Goal: Task Accomplishment & Management: Manage account settings

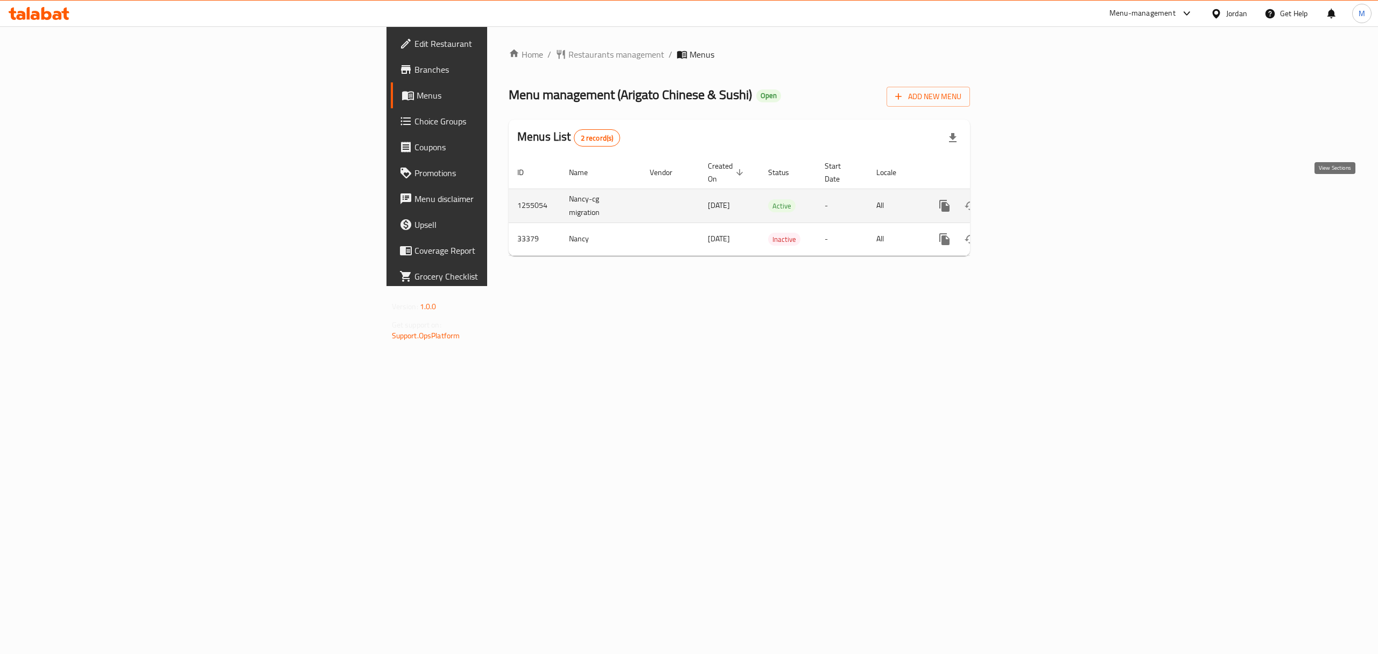
click at [1027, 201] on icon "enhanced table" at bounding box center [1022, 206] width 10 height 10
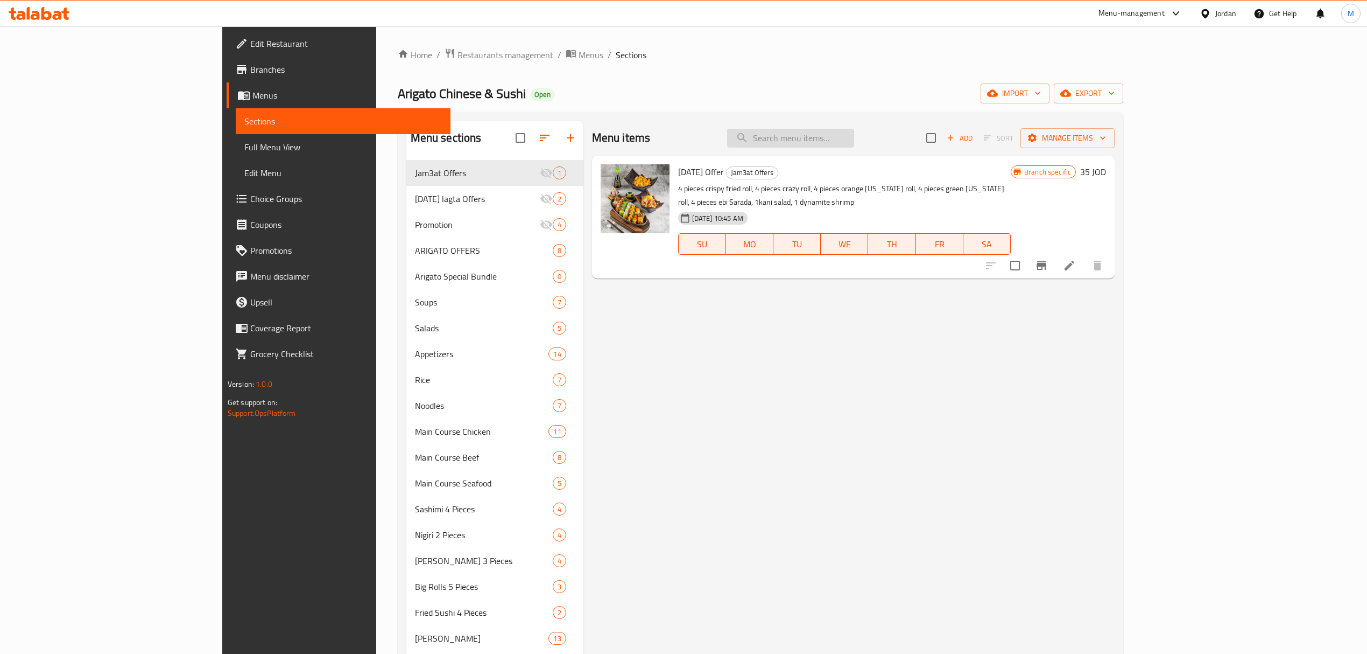
click at [851, 136] on input "search" at bounding box center [790, 138] width 127 height 19
paste input "Chicken fried noodles"
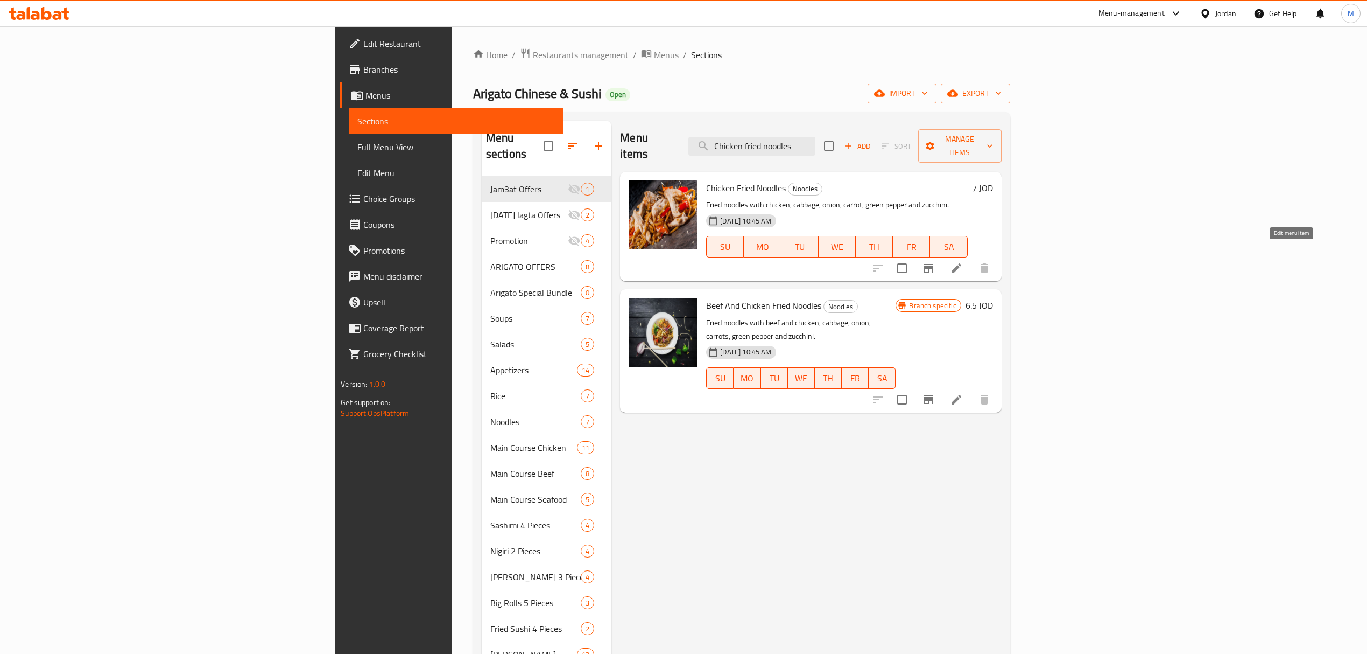
type input "Chicken fried noodles"
click at [963, 262] on icon at bounding box center [956, 268] width 13 height 13
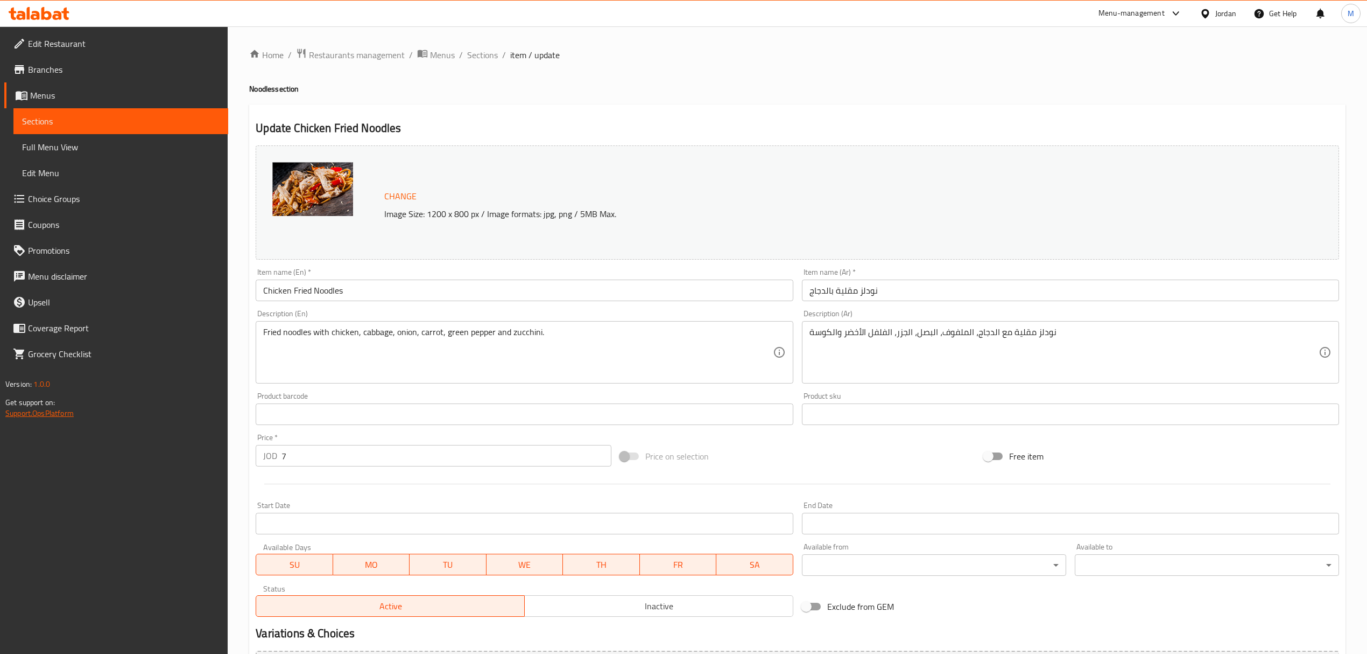
drag, startPoint x: 174, startPoint y: 448, endPoint x: 47, endPoint y: 412, distance: 132.2
click at [110, 436] on div "Edit Restaurant Branches Menus Sections Full Menu View Edit Menu Choice Groups …" at bounding box center [683, 401] width 1367 height 750
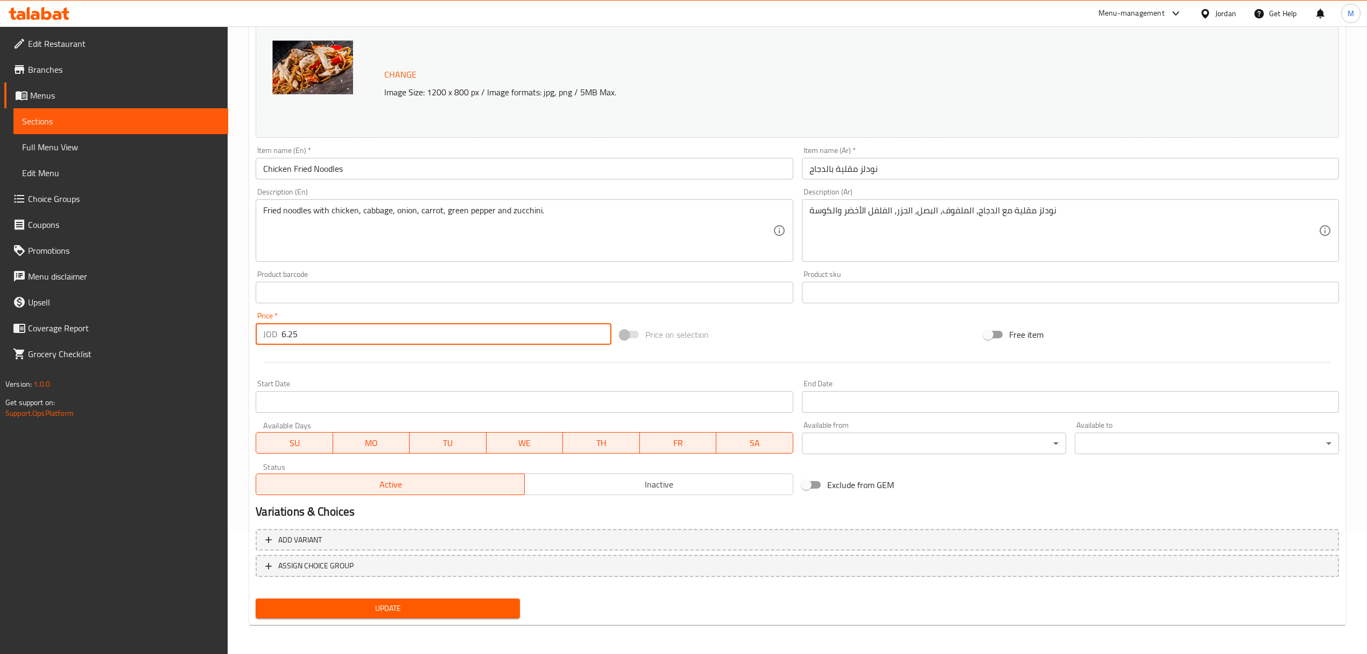
type input "6.25"
click at [395, 608] on span "Update" at bounding box center [387, 607] width 247 height 13
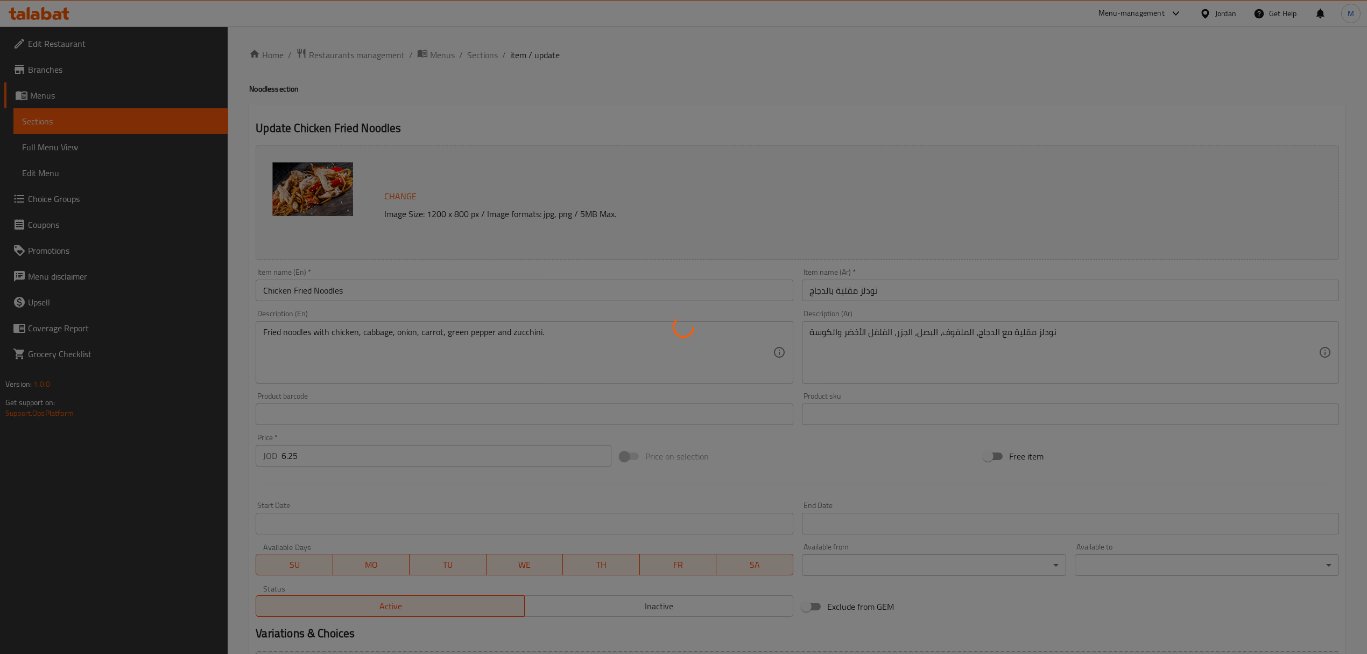
click at [479, 54] on div at bounding box center [683, 327] width 1367 height 654
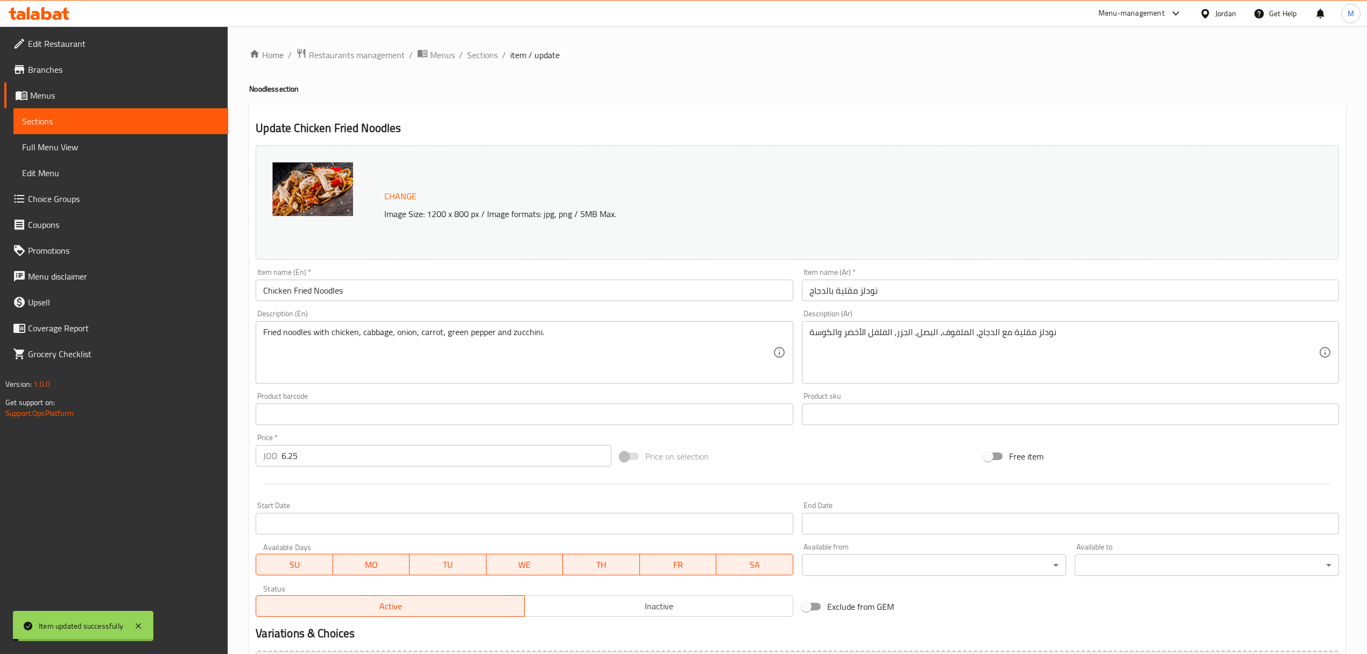
click at [479, 54] on span "Sections" at bounding box center [482, 54] width 31 height 13
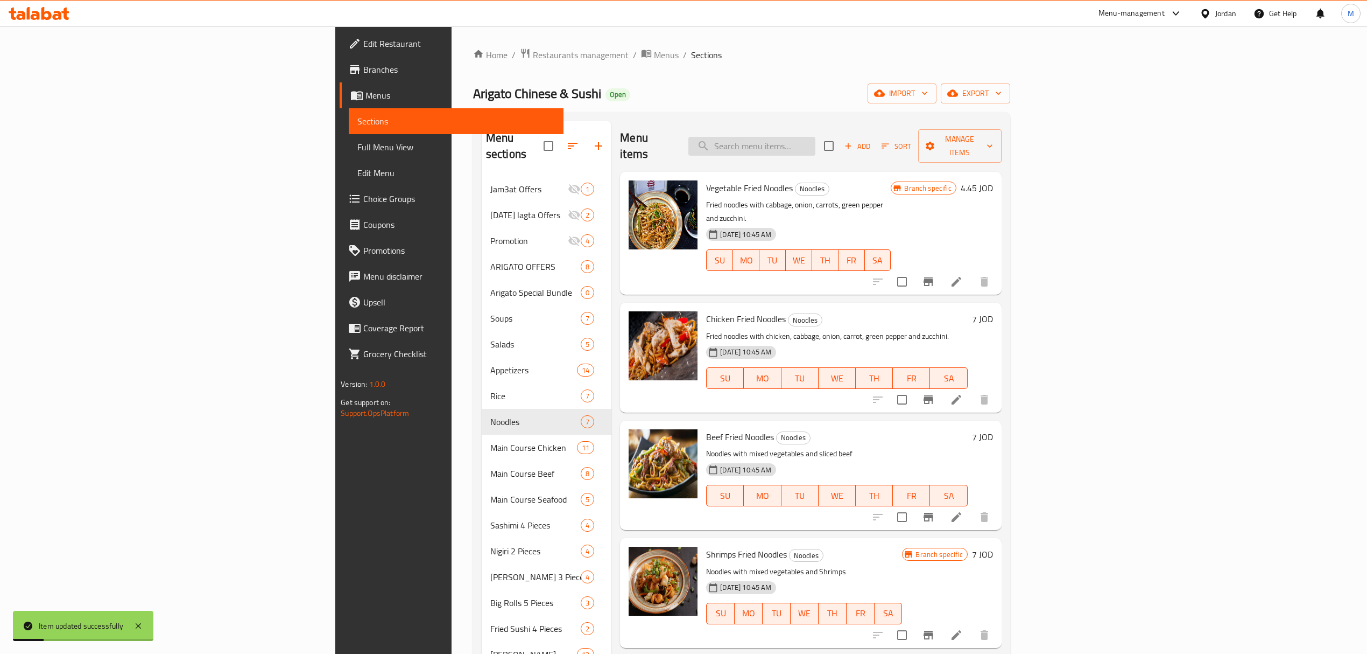
click at [816, 138] on input "search" at bounding box center [752, 146] width 127 height 19
click at [816, 137] on input "search" at bounding box center [752, 146] width 127 height 19
paste input "Beef fried noodles"
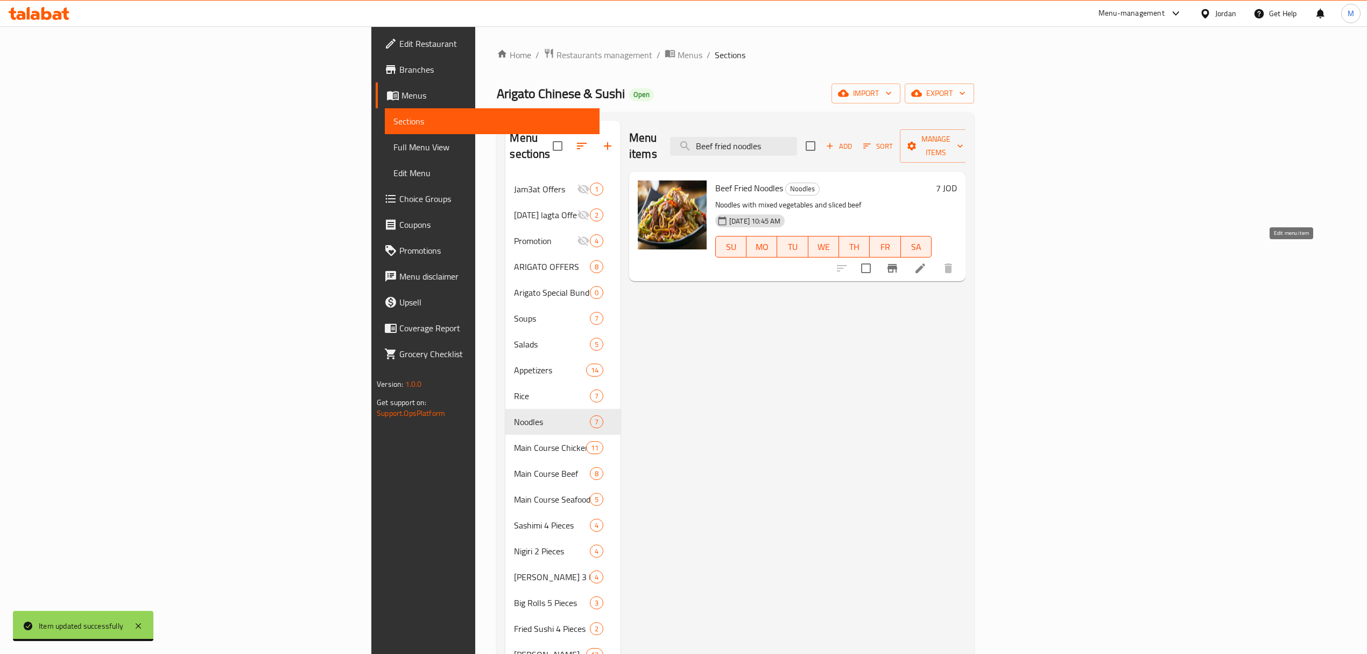
type input "Beef fried noodles"
click at [925, 263] on icon at bounding box center [921, 268] width 10 height 10
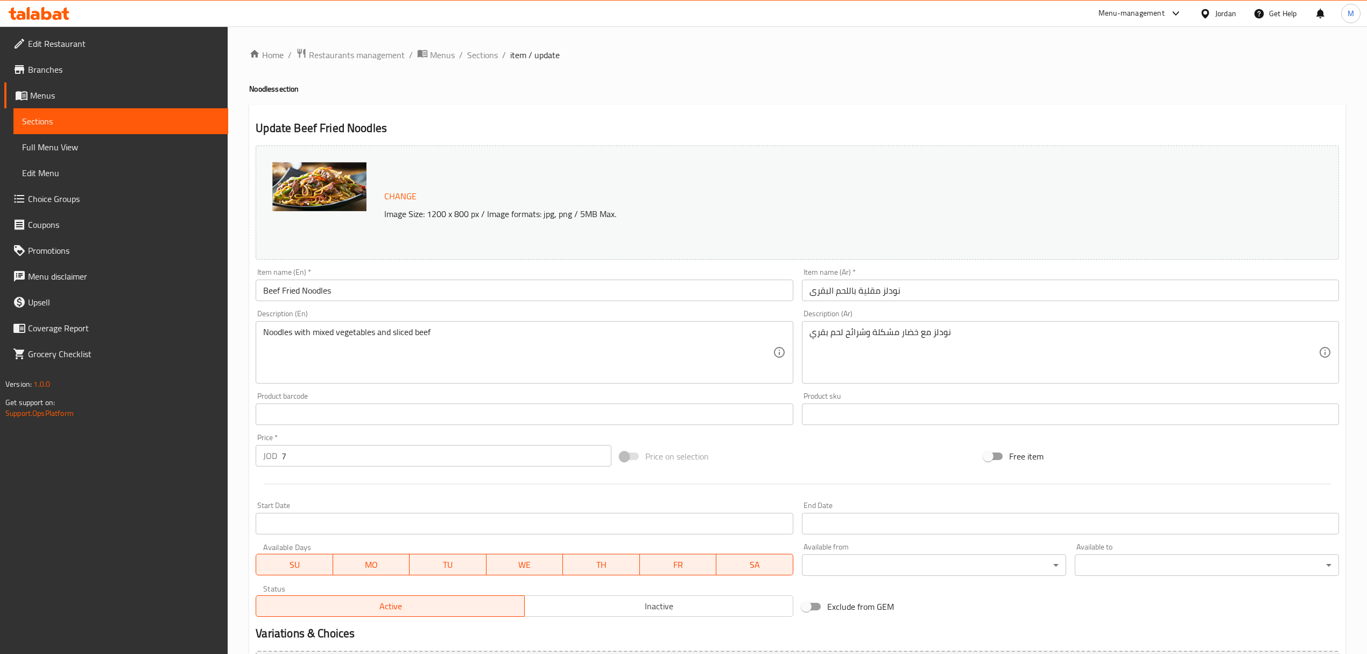
drag, startPoint x: 305, startPoint y: 464, endPoint x: 24, endPoint y: 444, distance: 281.7
click at [41, 444] on div "Edit Restaurant Branches Menus Sections Full Menu View Edit Menu Choice Groups …" at bounding box center [683, 401] width 1367 height 750
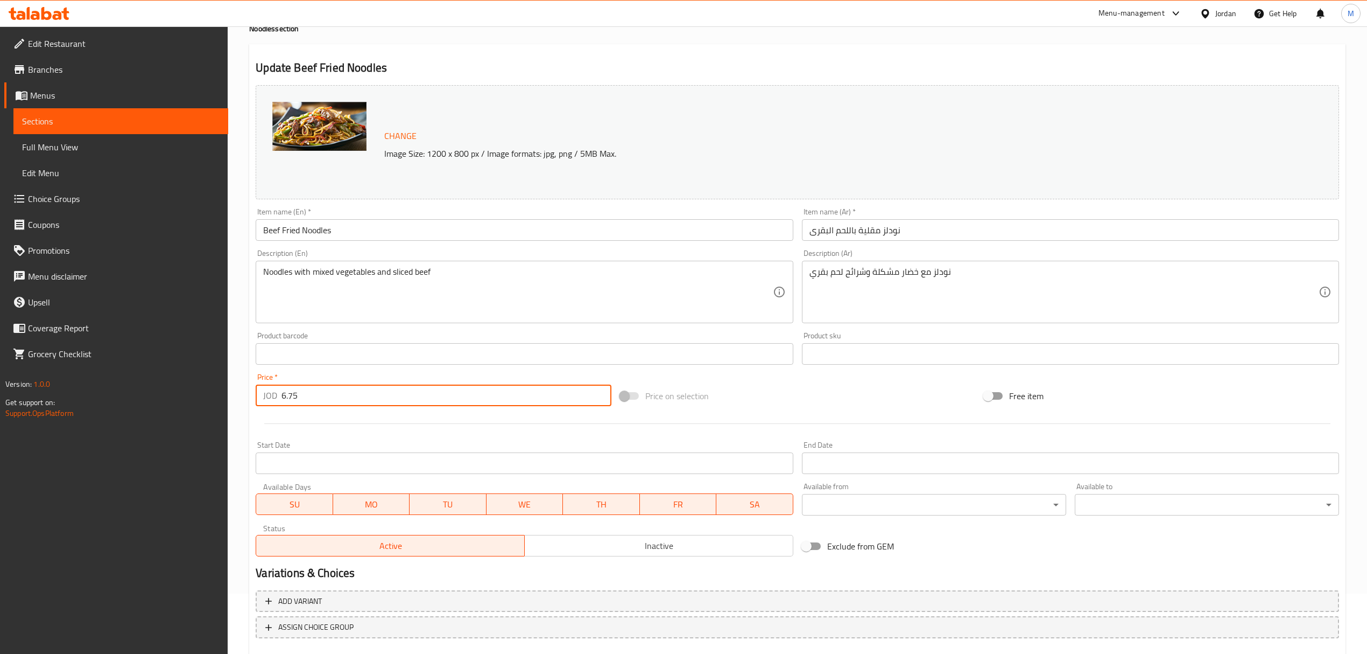
scroll to position [122, 0]
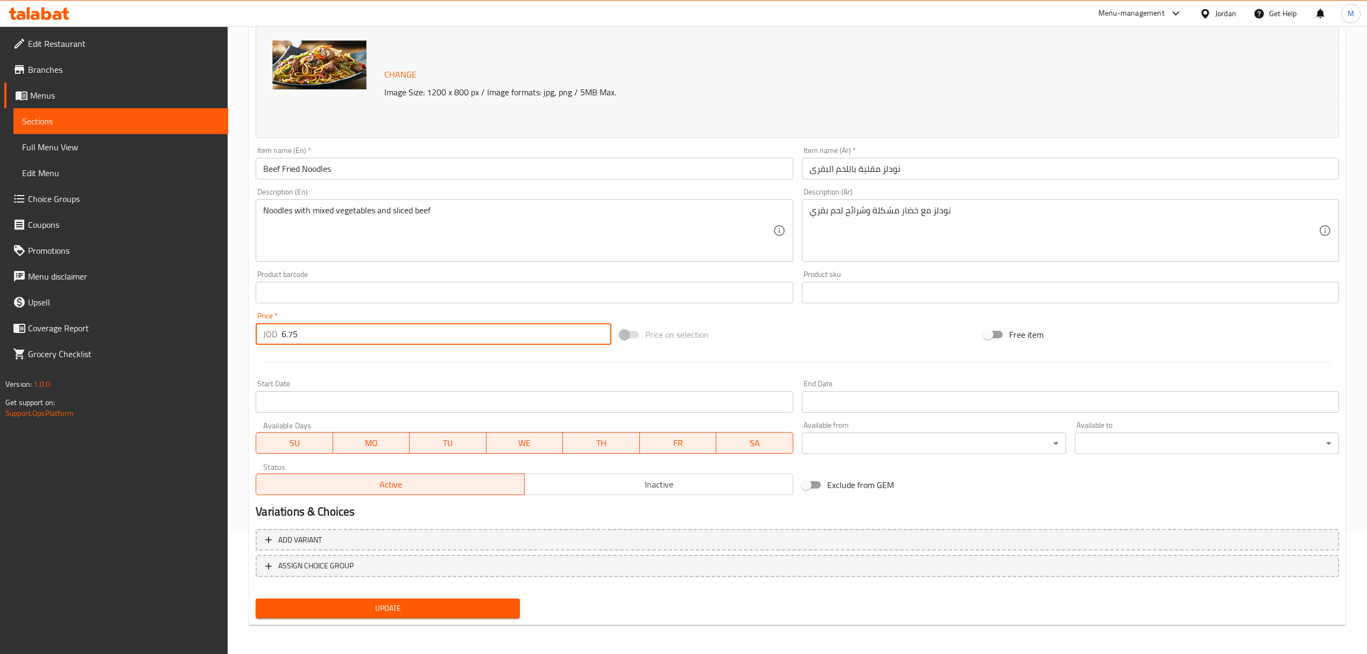
type input "6.75"
click at [416, 613] on span "Update" at bounding box center [387, 607] width 247 height 13
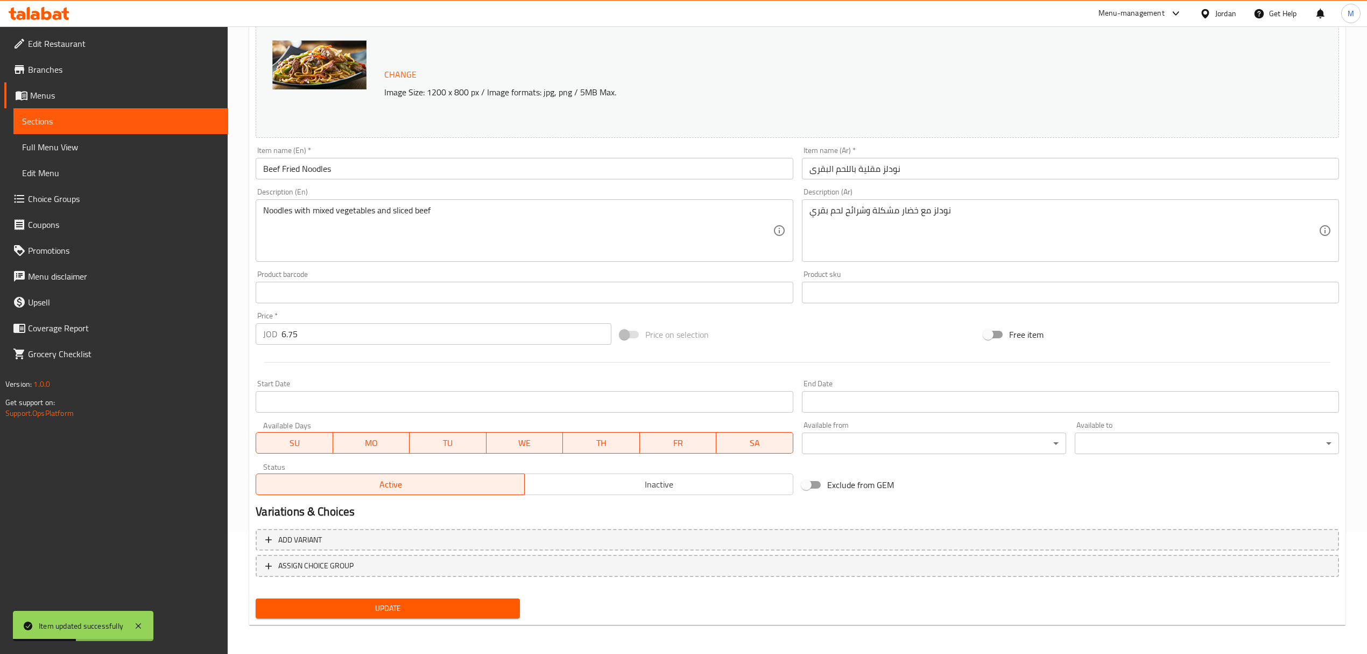
click at [387, 614] on span "Update" at bounding box center [387, 607] width 247 height 13
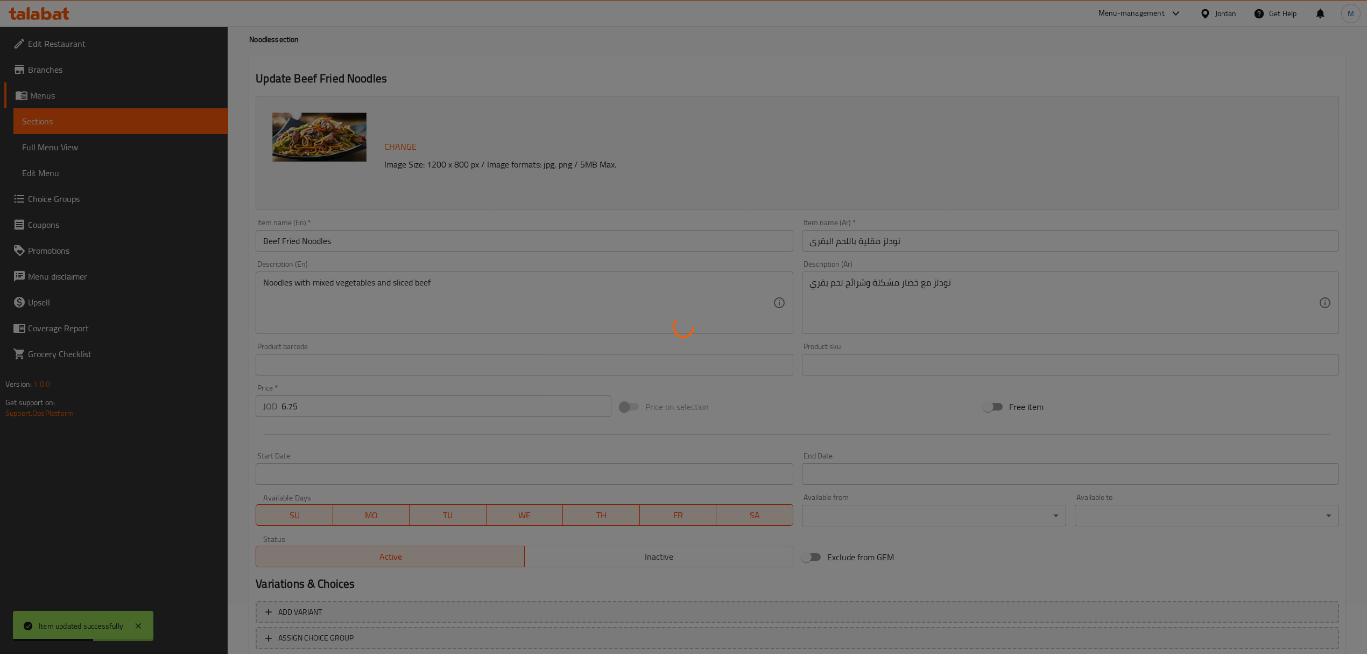
scroll to position [0, 0]
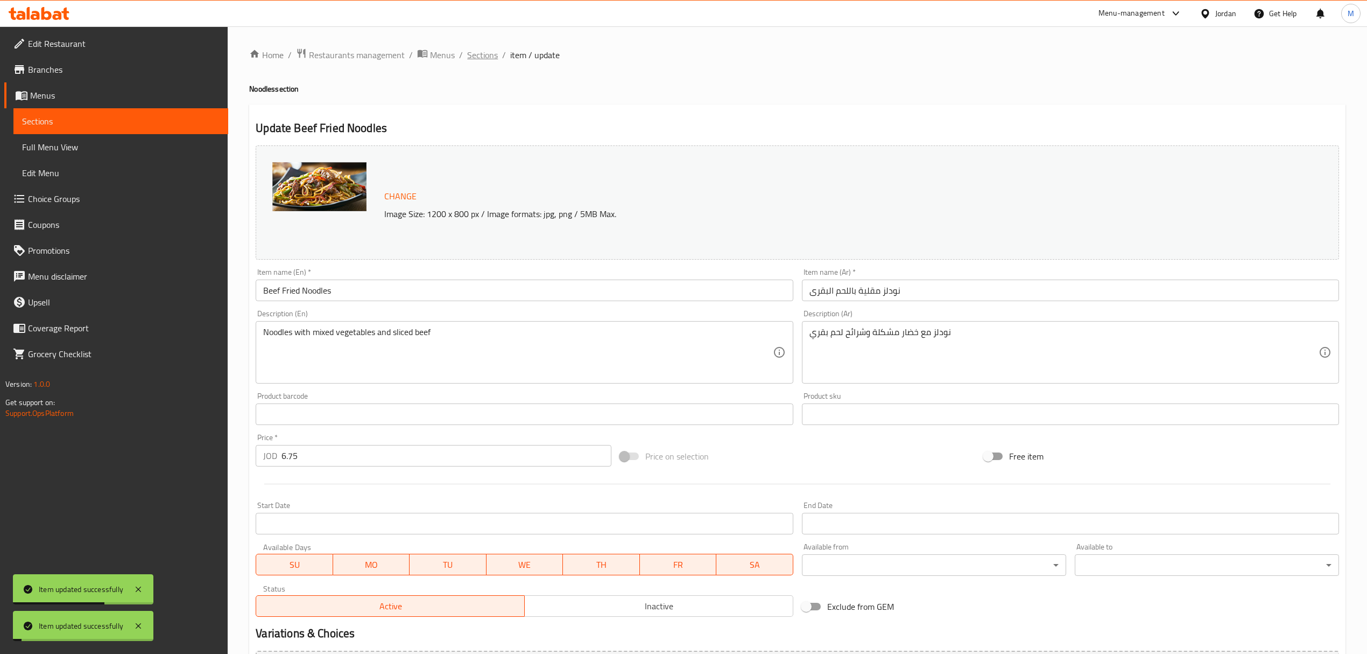
click at [476, 60] on span "Sections" at bounding box center [482, 54] width 31 height 13
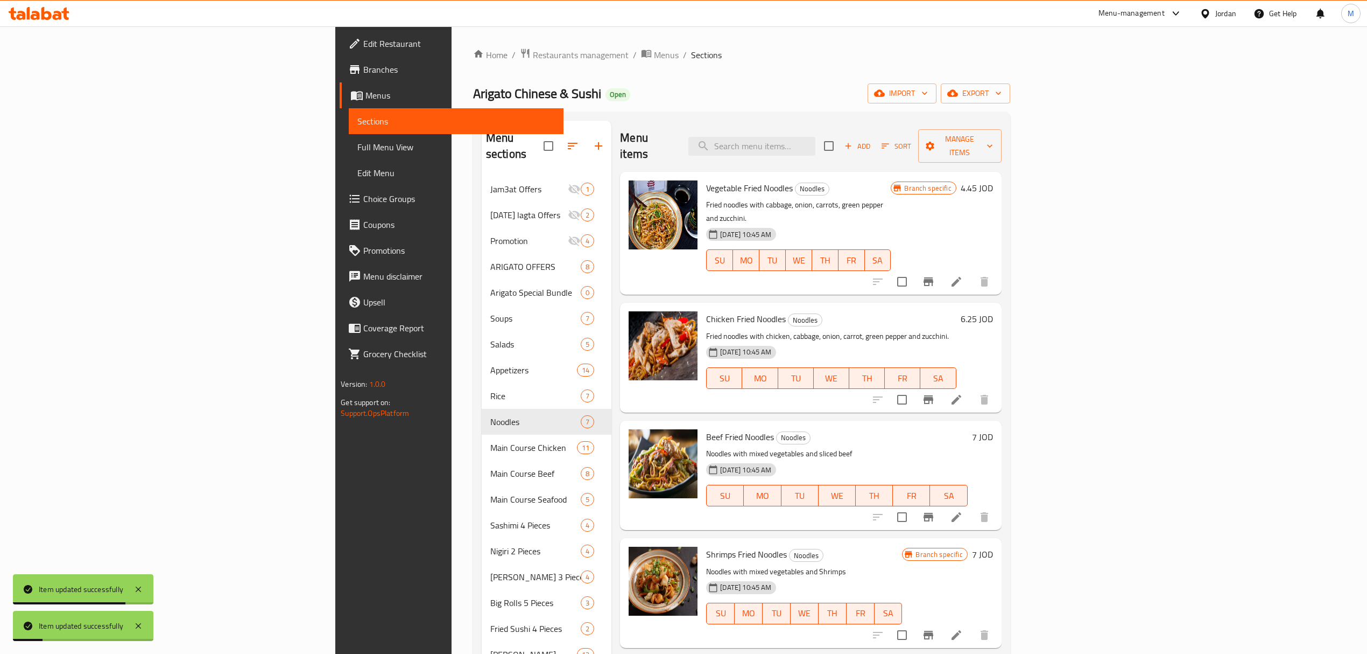
click at [883, 153] on div "Menu items Add Sort Manage items" at bounding box center [810, 146] width 381 height 51
click at [884, 149] on div "Menu items Add Sort Manage items" at bounding box center [810, 146] width 381 height 51
click at [816, 140] on input "search" at bounding box center [752, 146] width 127 height 19
paste input "Dynamite shrimp"
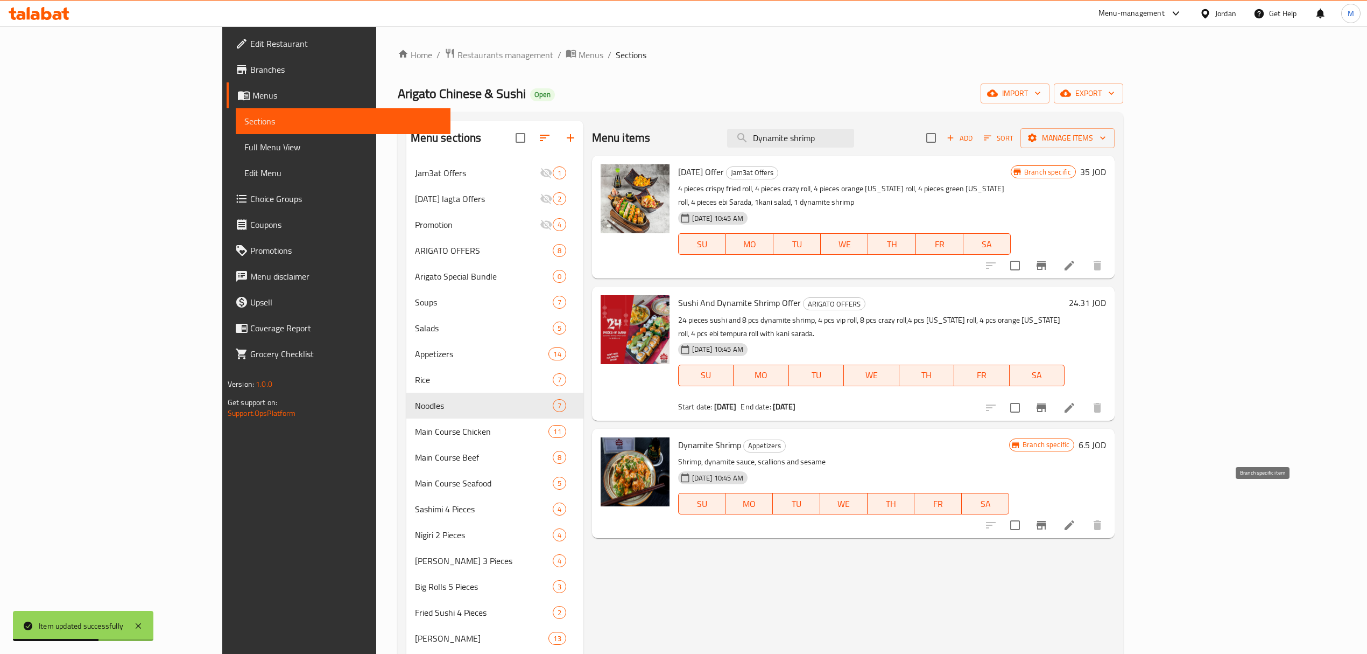
type input "Dynamite shrimp"
click at [1047, 521] on icon "Branch-specific-item" at bounding box center [1042, 525] width 10 height 9
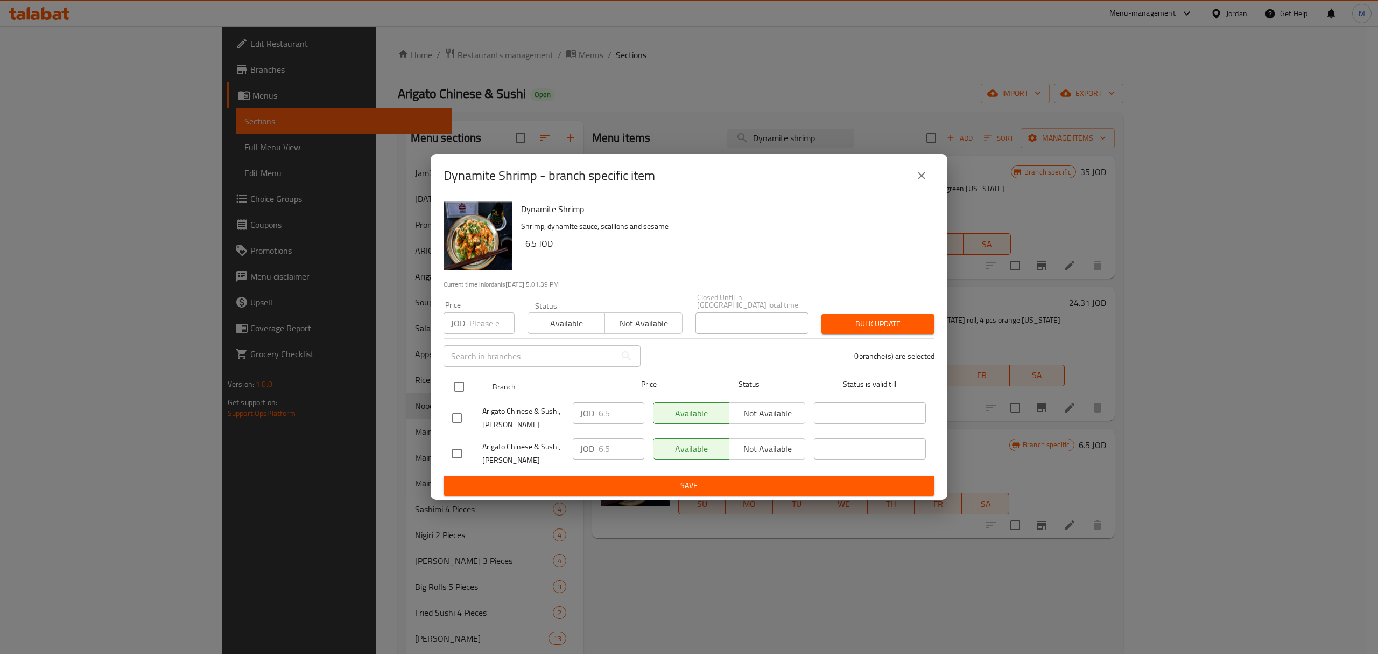
click at [464, 377] on input "checkbox" at bounding box center [459, 386] width 23 height 23
checkbox input "true"
drag, startPoint x: 612, startPoint y: 416, endPoint x: 485, endPoint y: 414, distance: 127.1
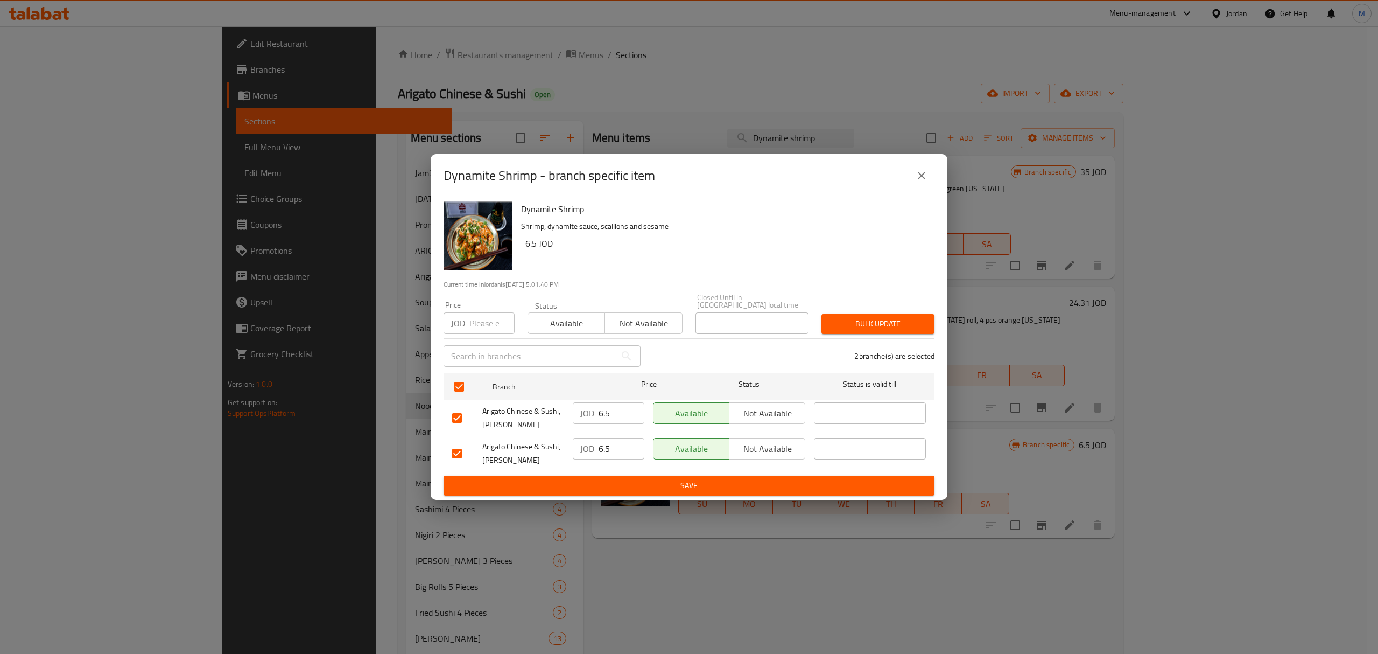
click at [524, 414] on div "Arigato Chinese & [PERSON_NAME], [PERSON_NAME] JOD 6.5 ​ Available Not availabl…" at bounding box center [689, 418] width 482 height 40
type input "7"
drag, startPoint x: 615, startPoint y: 444, endPoint x: 483, endPoint y: 448, distance: 131.4
click at [514, 448] on div "Arigato Chinese & [PERSON_NAME], [PERSON_NAME] JOD 6.5 ​ Available Not availabl…" at bounding box center [689, 453] width 482 height 40
type input "7"
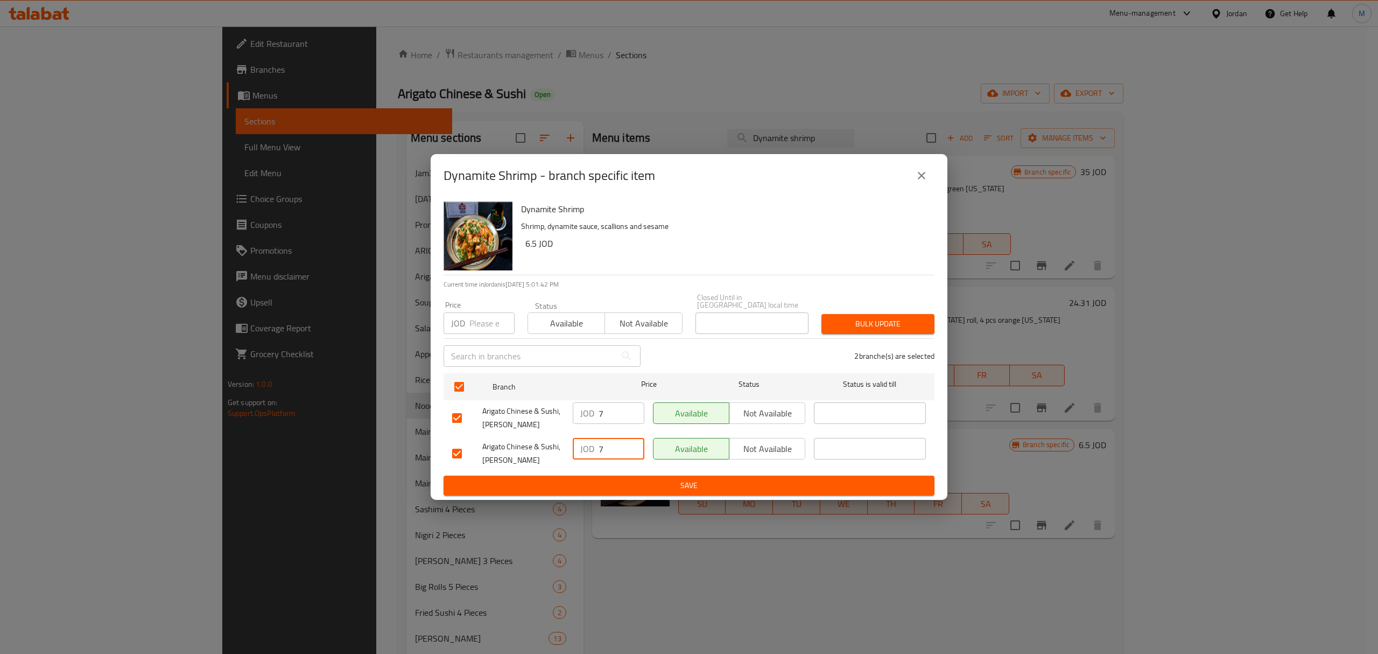
click at [645, 479] on span "Save" at bounding box center [689, 485] width 474 height 13
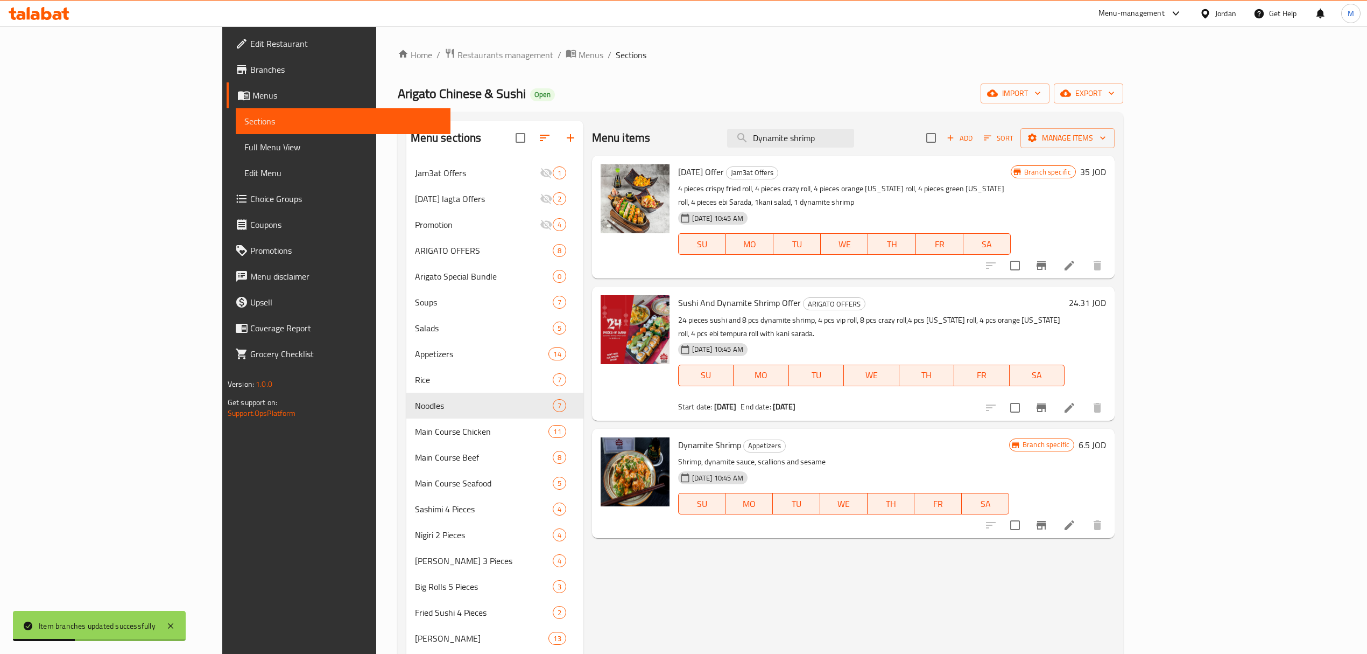
drag, startPoint x: 905, startPoint y: 139, endPoint x: 533, endPoint y: 140, distance: 372.0
click at [649, 140] on div "Menu items Dynamite shrimp Add Sort Manage items" at bounding box center [853, 138] width 523 height 35
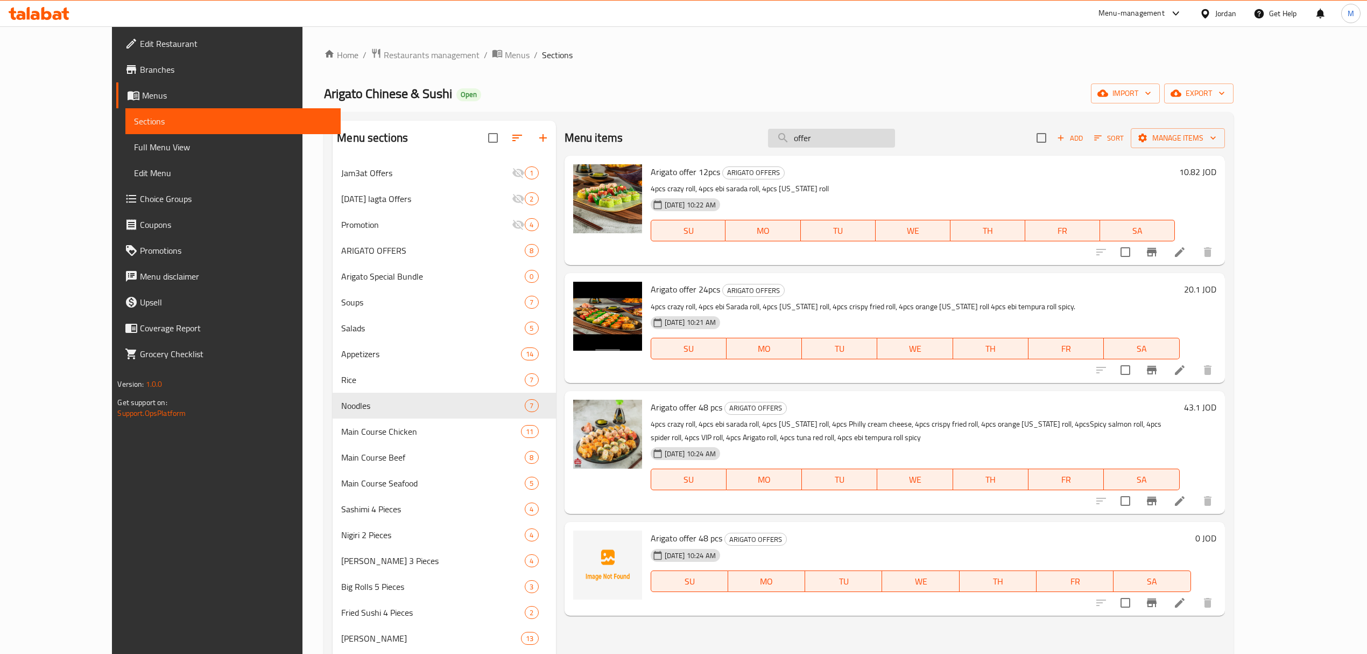
click at [875, 134] on input "offer" at bounding box center [831, 138] width 127 height 19
paste input "8pieces offe"
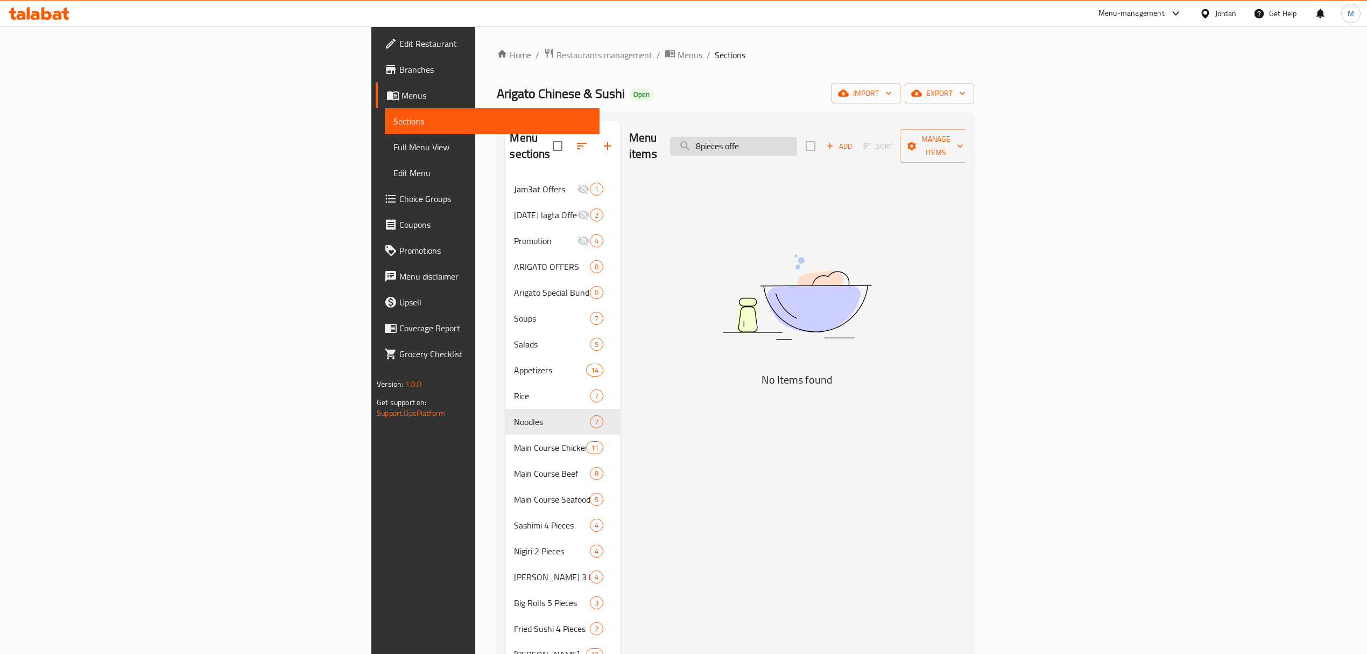
click at [797, 137] on input "8pieces offe" at bounding box center [733, 146] width 127 height 19
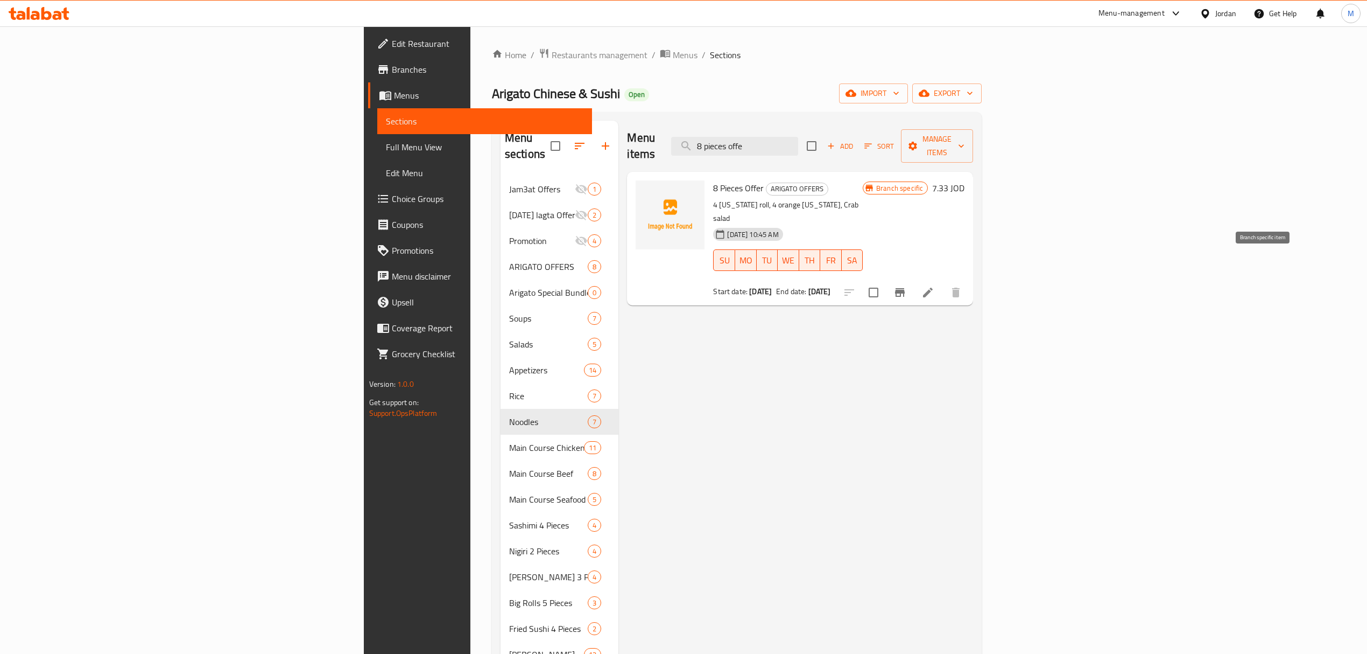
type input "8 pieces offe"
click at [905, 288] on icon "Branch-specific-item" at bounding box center [900, 292] width 10 height 9
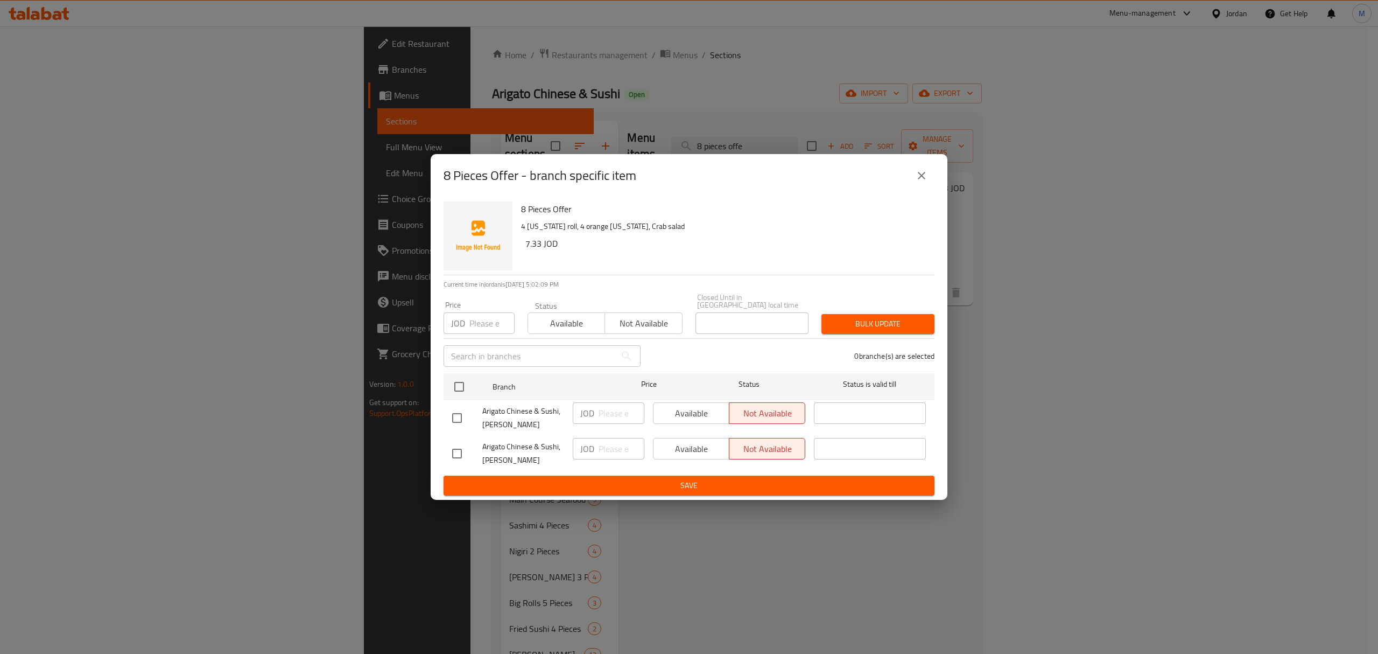
click at [922, 173] on icon "close" at bounding box center [921, 175] width 13 height 13
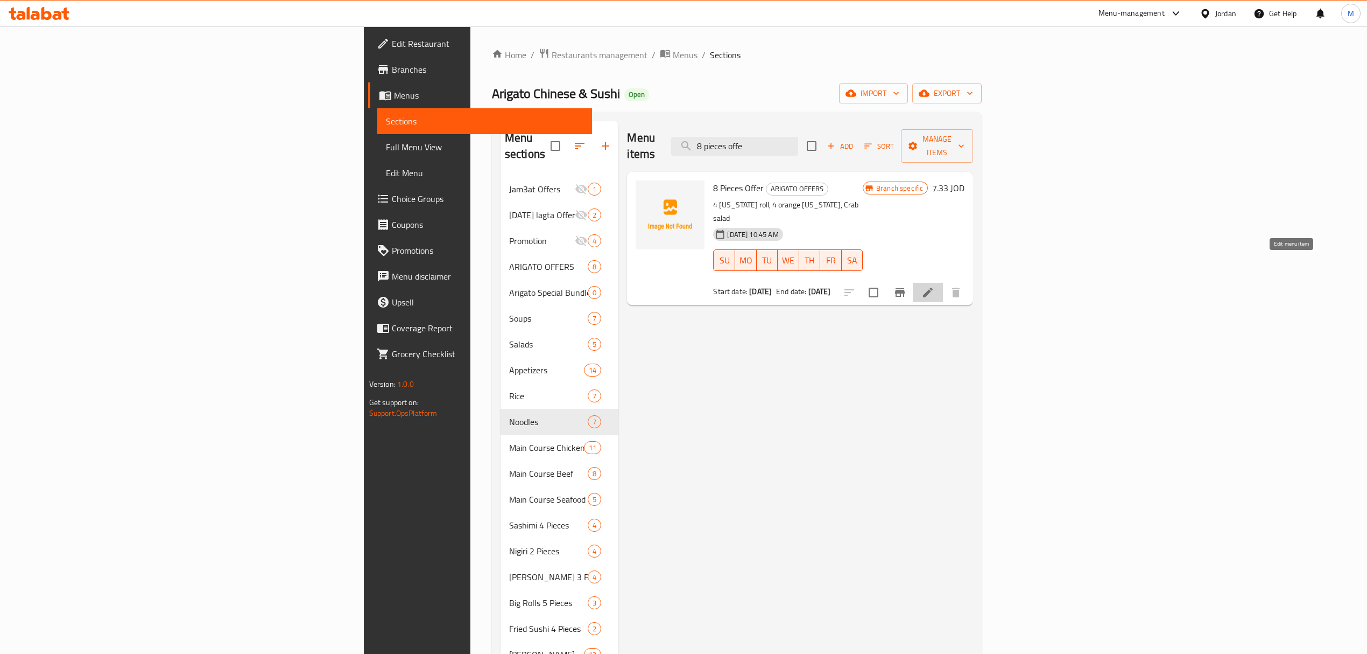
click at [935, 286] on icon at bounding box center [928, 292] width 13 height 13
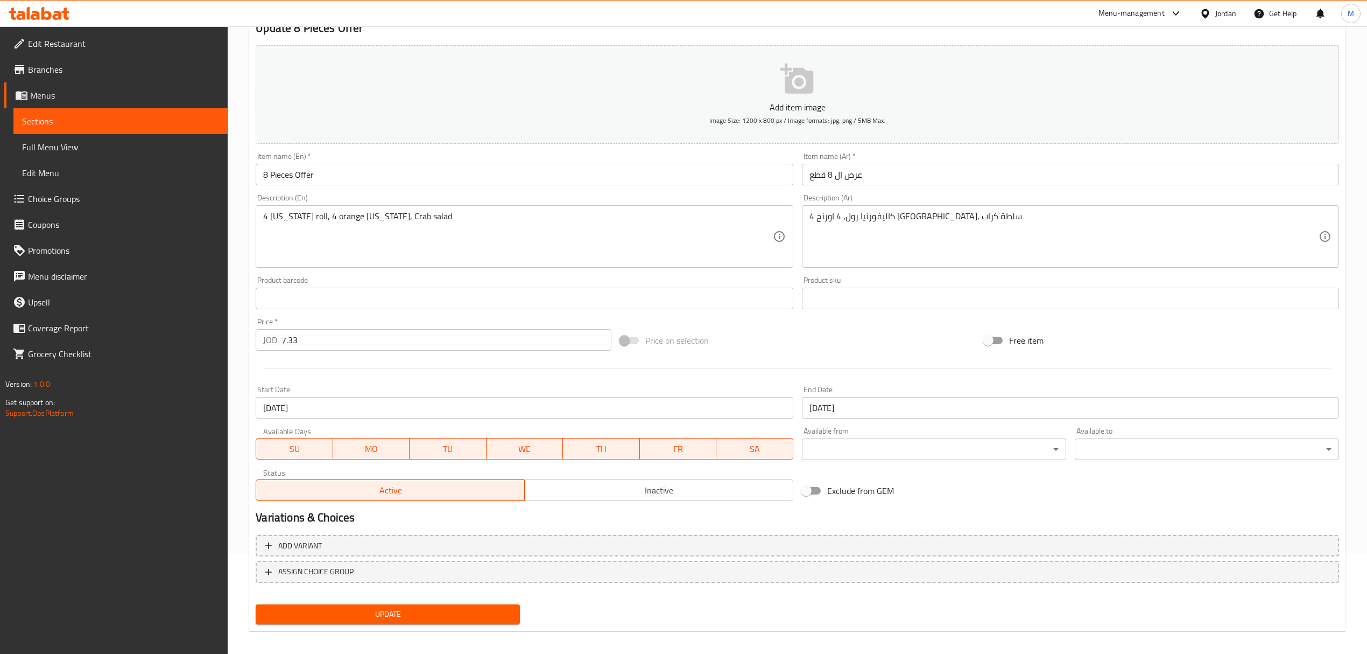
scroll to position [106, 0]
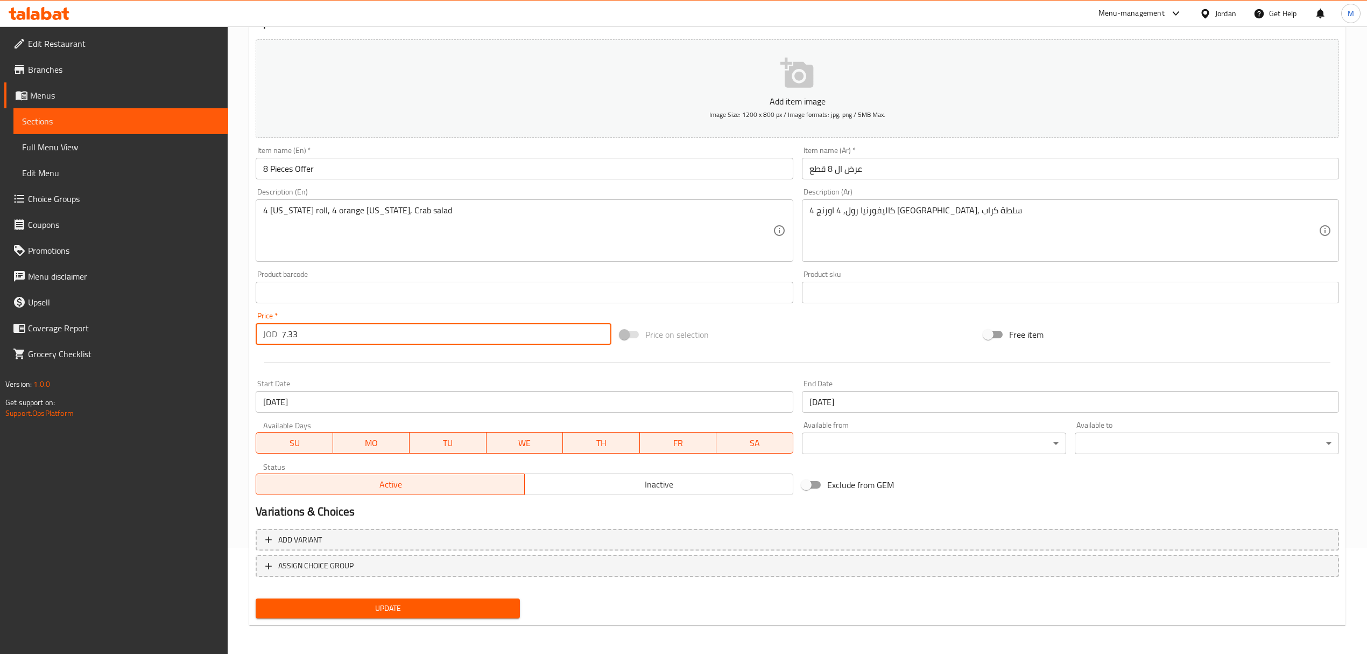
drag, startPoint x: 311, startPoint y: 331, endPoint x: 10, endPoint y: 349, distance: 302.0
click at [10, 349] on div "Edit Restaurant Branches Menus Sections Full Menu View Edit Menu Choice Groups …" at bounding box center [683, 287] width 1367 height 734
type input "12"
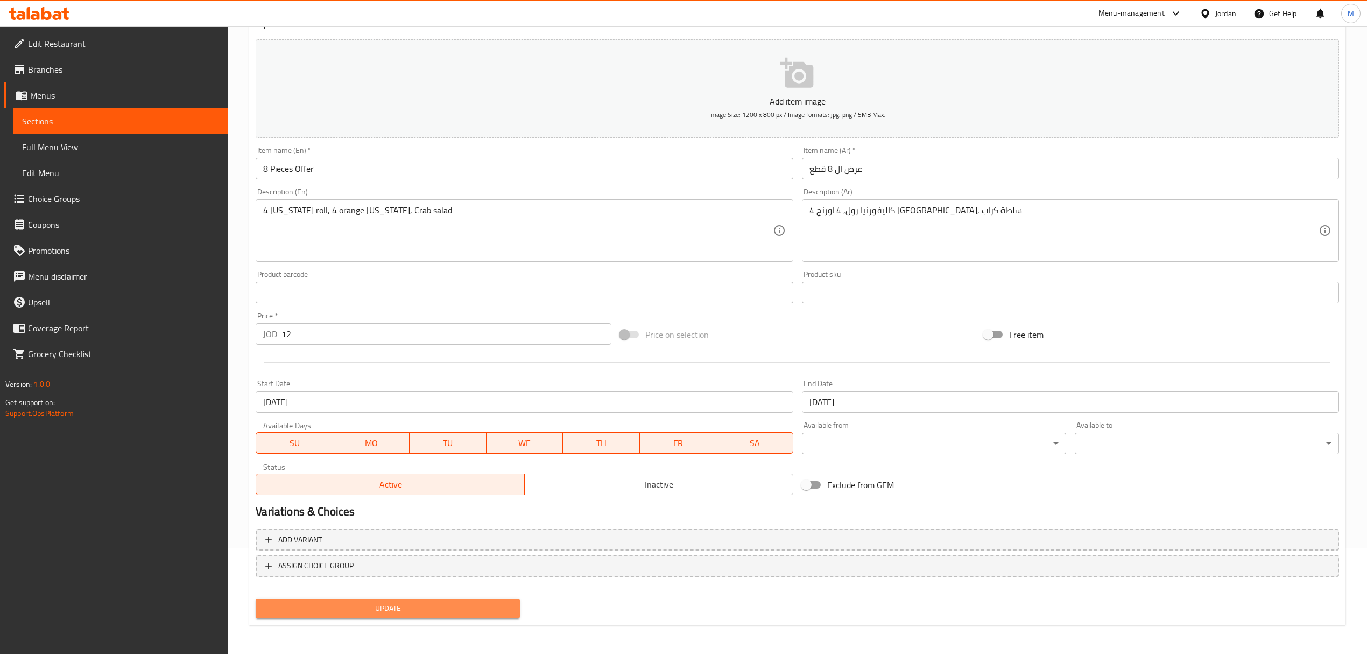
click at [469, 606] on span "Update" at bounding box center [387, 607] width 247 height 13
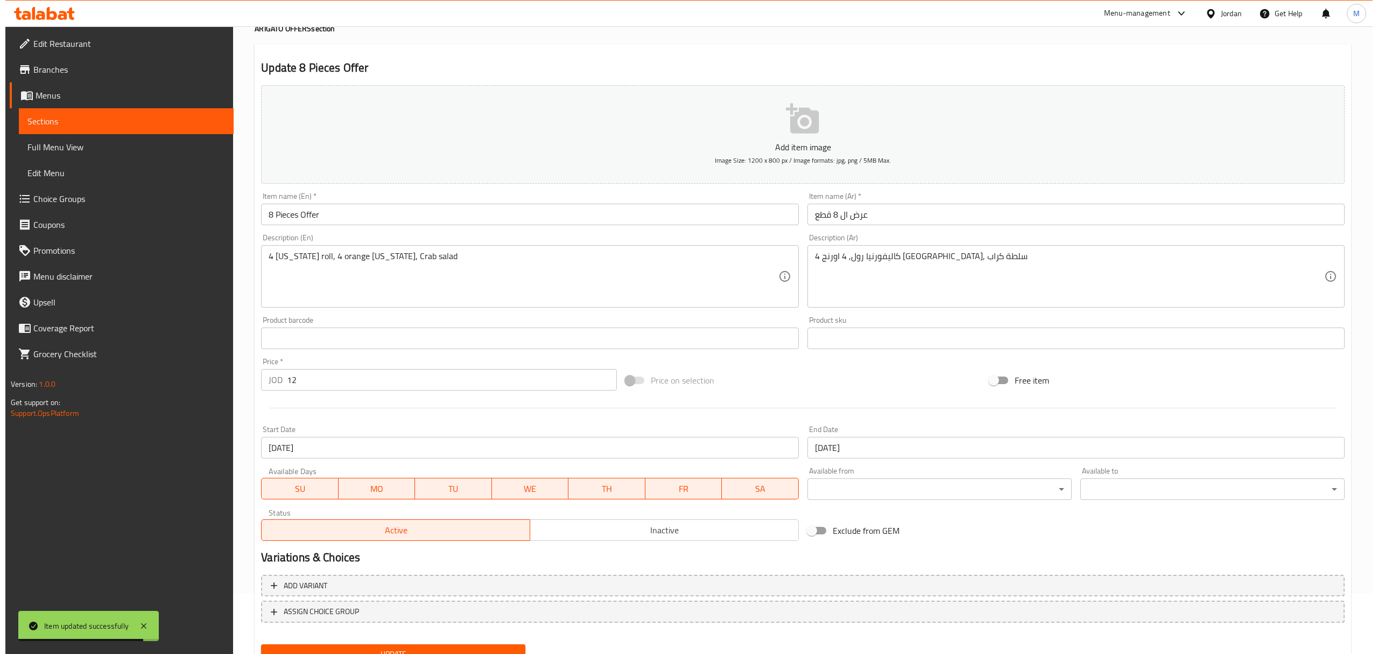
scroll to position [0, 0]
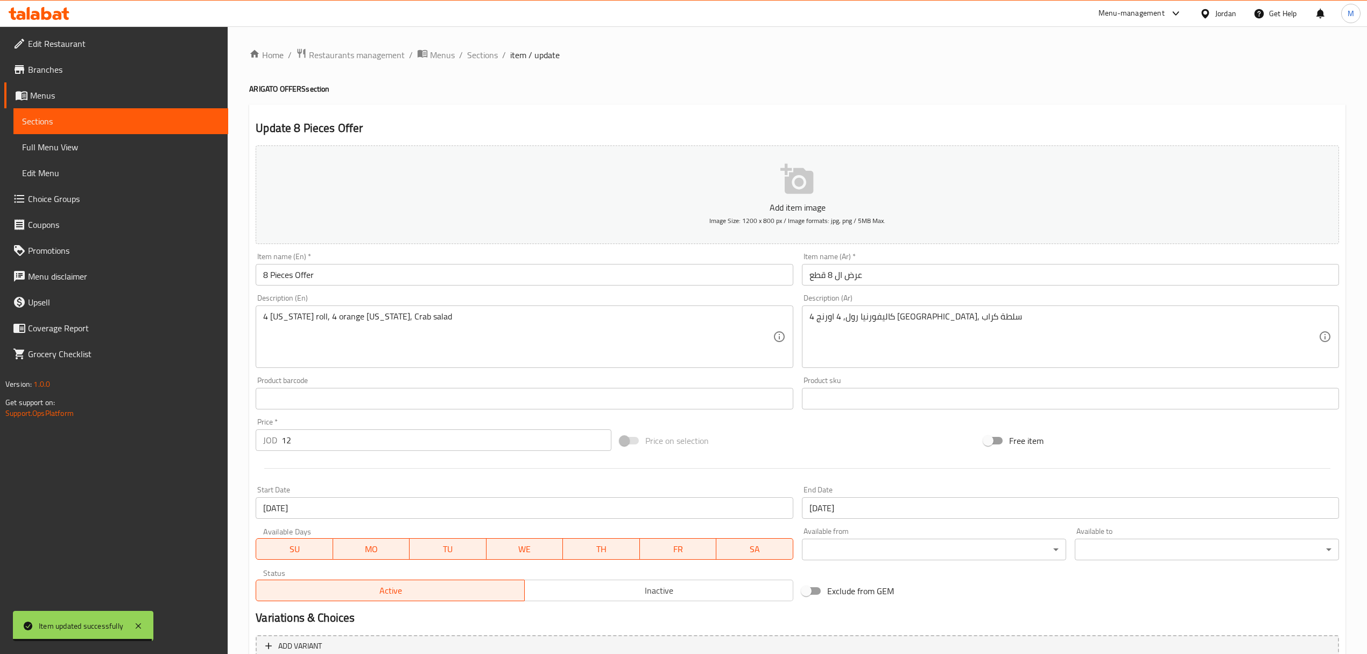
drag, startPoint x: 474, startPoint y: 54, endPoint x: 491, endPoint y: 43, distance: 20.3
click at [474, 54] on span "Sections" at bounding box center [482, 54] width 31 height 13
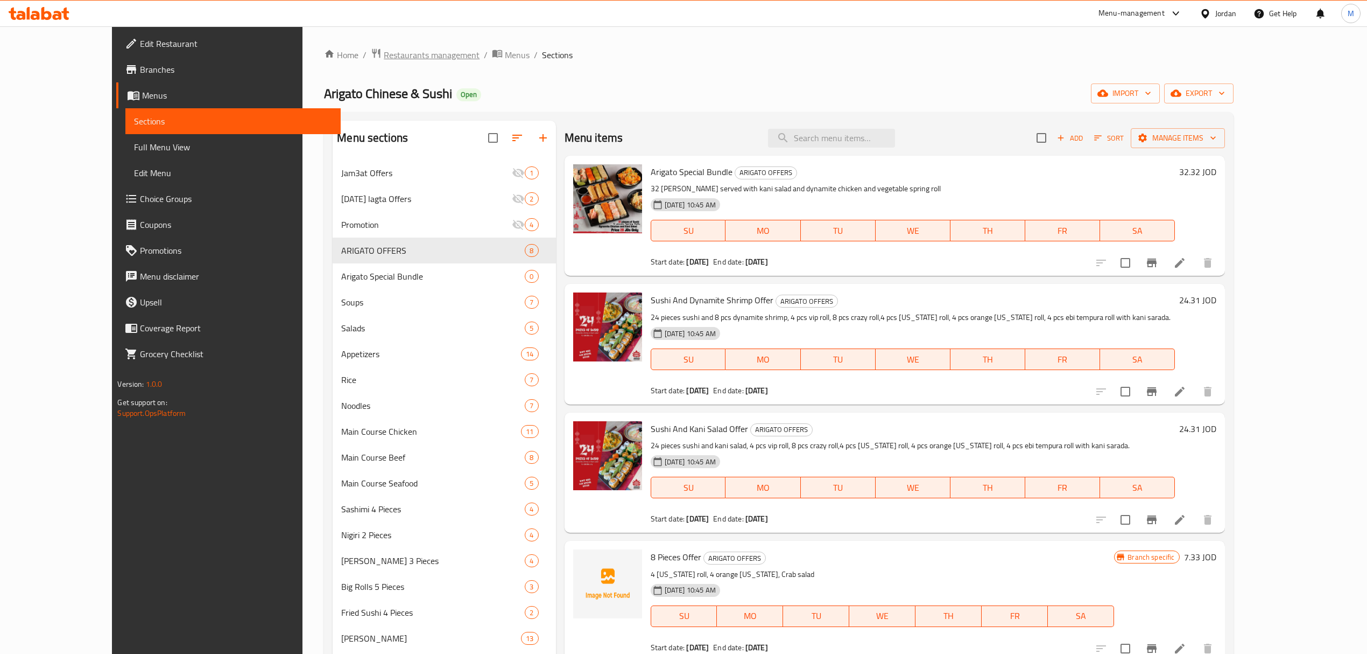
click at [384, 59] on span "Restaurants management" at bounding box center [432, 54] width 96 height 13
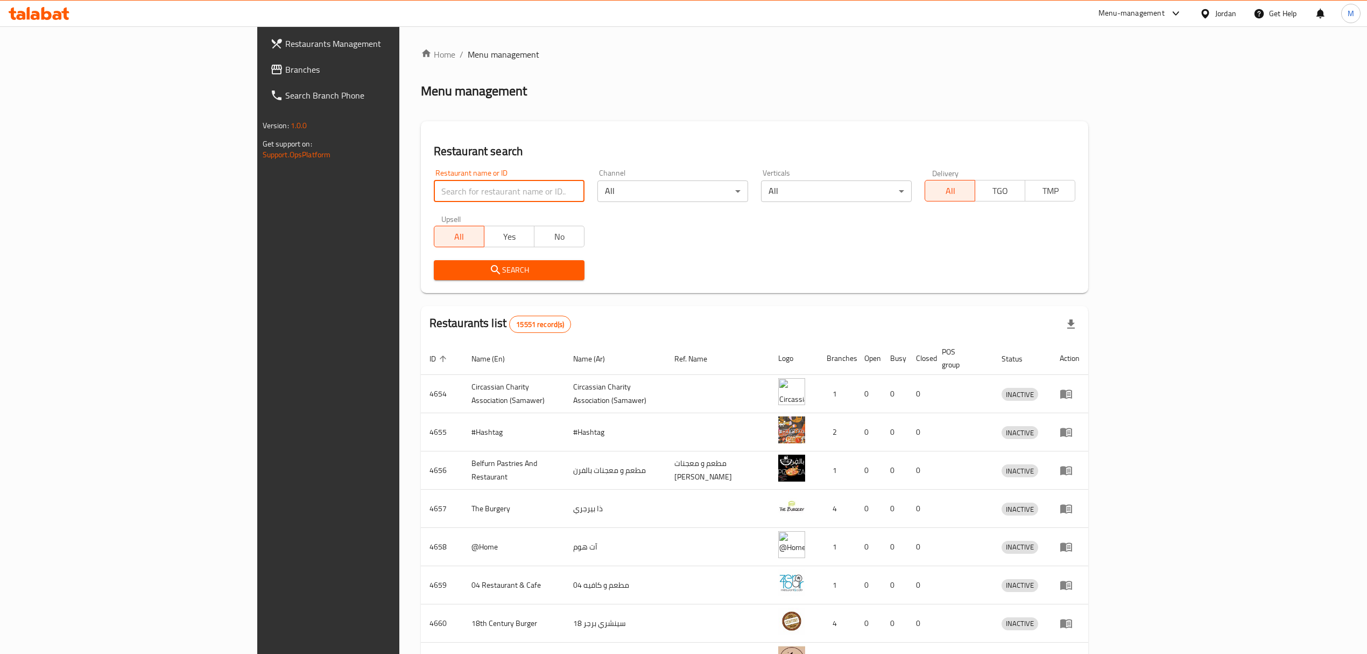
click at [472, 190] on input "search" at bounding box center [509, 191] width 151 height 22
click button "Search" at bounding box center [509, 270] width 151 height 20
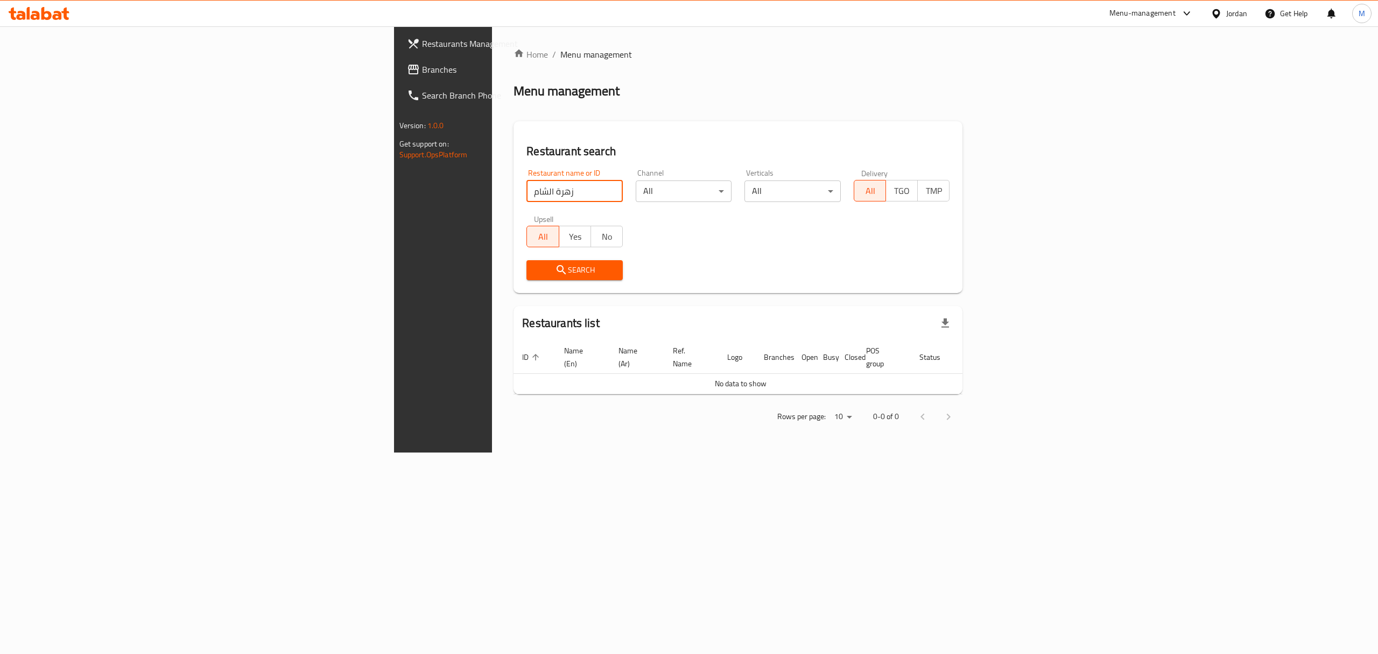
click button "Search" at bounding box center [575, 270] width 96 height 20
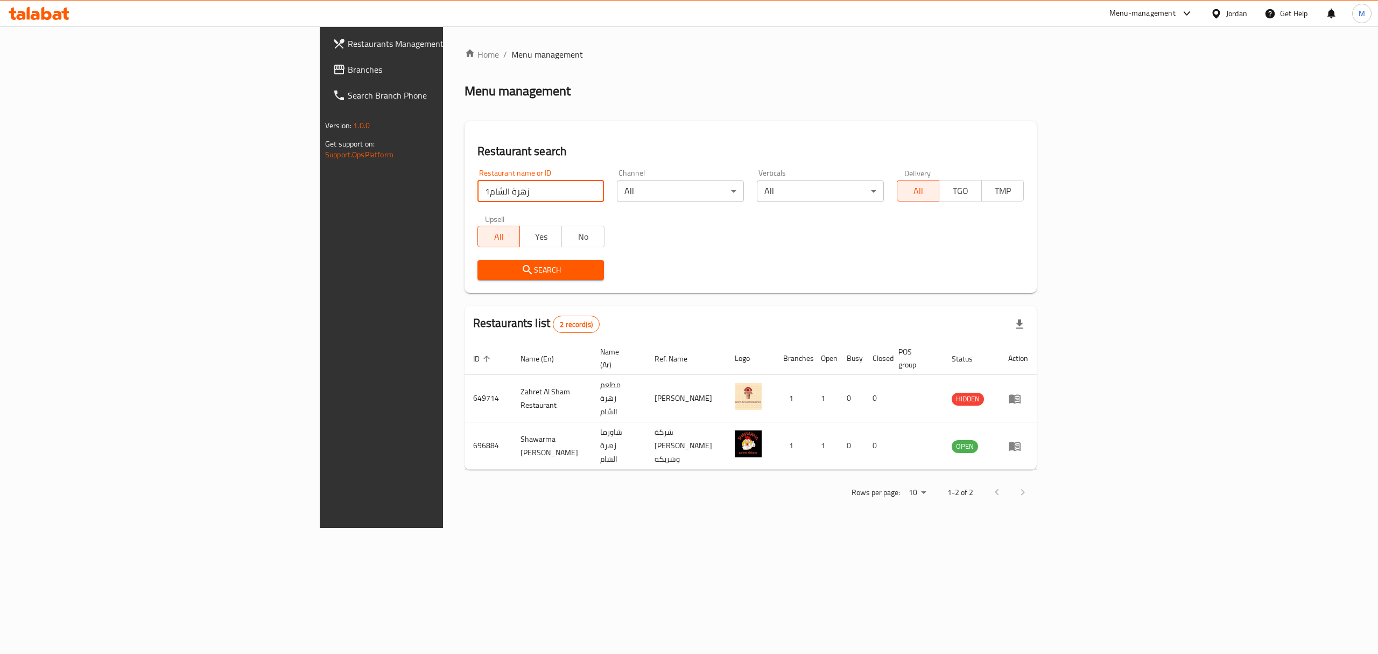
drag, startPoint x: 380, startPoint y: 200, endPoint x: 23, endPoint y: 121, distance: 365.7
click at [320, 121] on div "Restaurants Management Branches Search Branch Phone Version: 1.0.0 Get support …" at bounding box center [689, 276] width 739 height 501
type input "k"
click button "Search" at bounding box center [541, 270] width 127 height 20
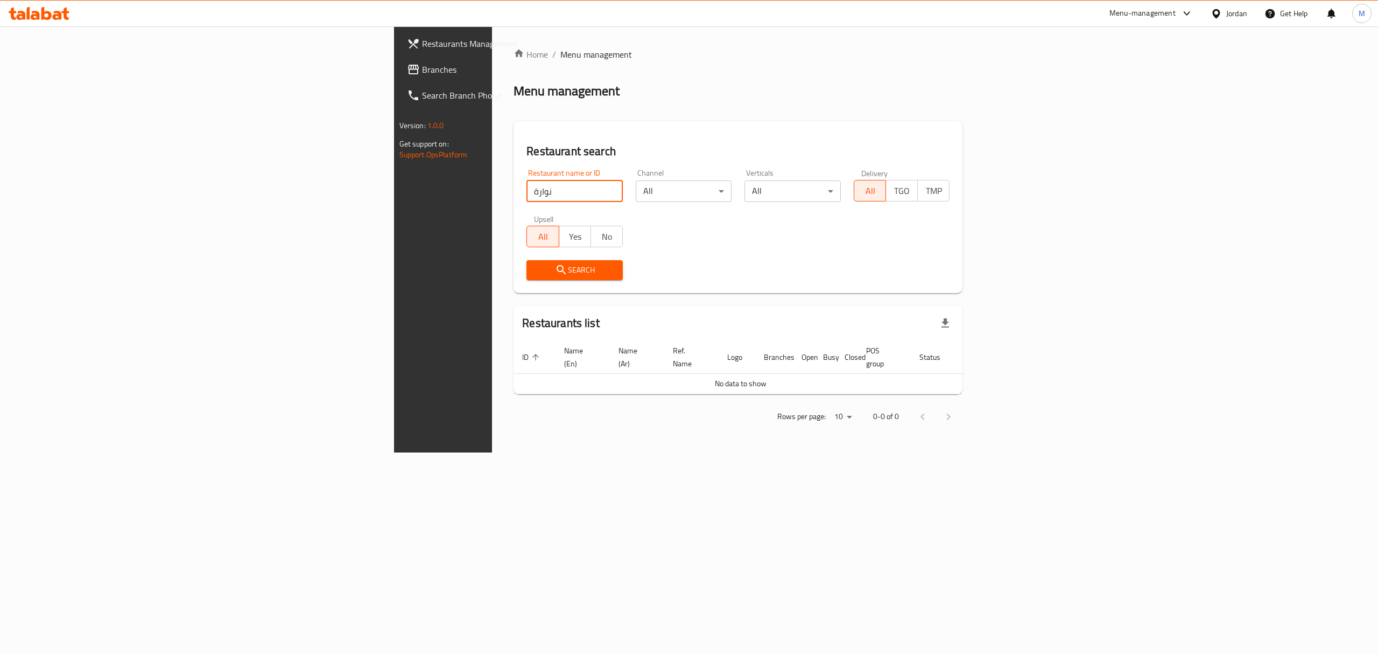
type input "نوارة"
click button "Search" at bounding box center [575, 270] width 96 height 20
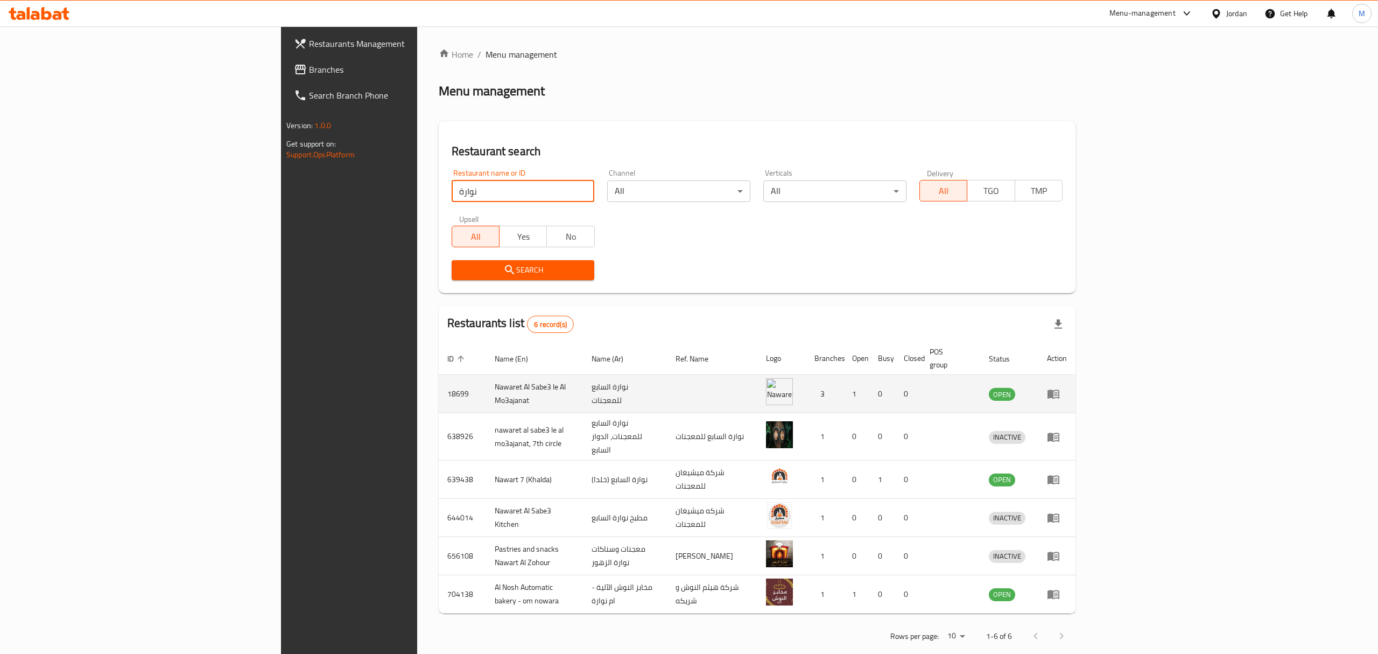
click at [1076, 390] on td "enhanced table" at bounding box center [1056, 394] width 37 height 38
click at [1059, 390] on icon "enhanced table" at bounding box center [1054, 394] width 12 height 9
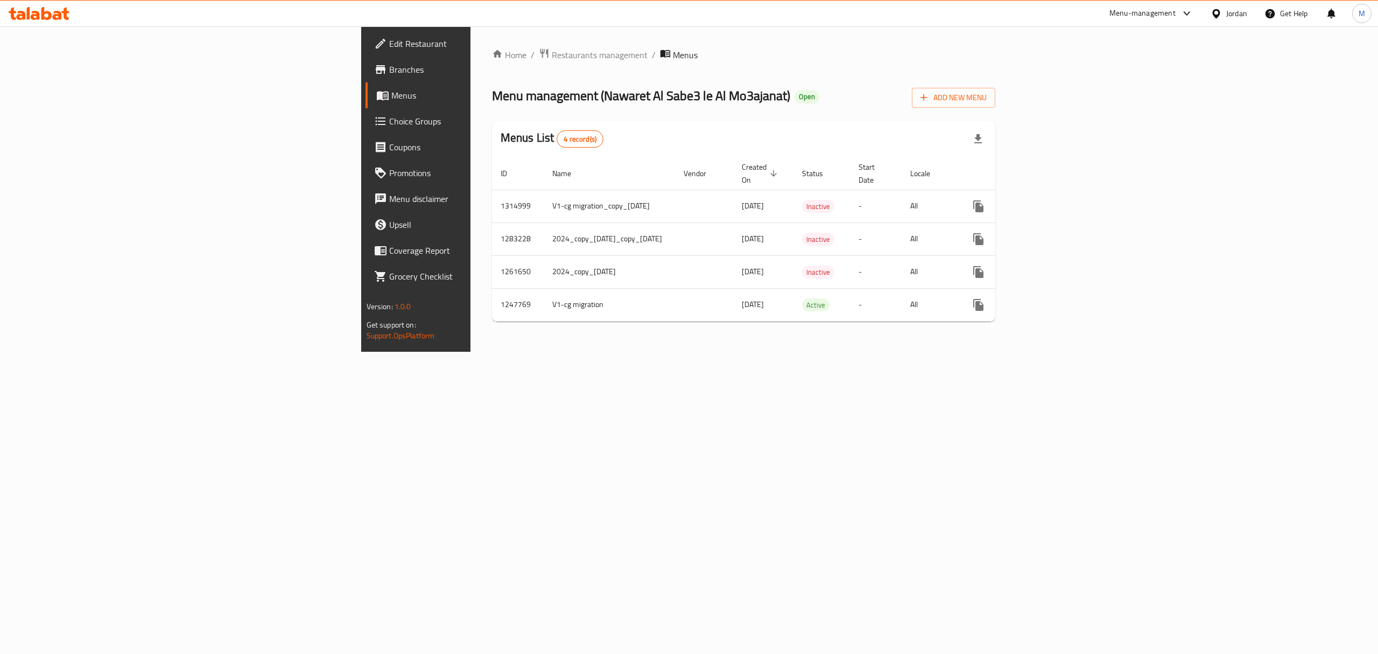
click at [389, 67] on span "Branches" at bounding box center [486, 69] width 194 height 13
